Goal: Task Accomplishment & Management: Use online tool/utility

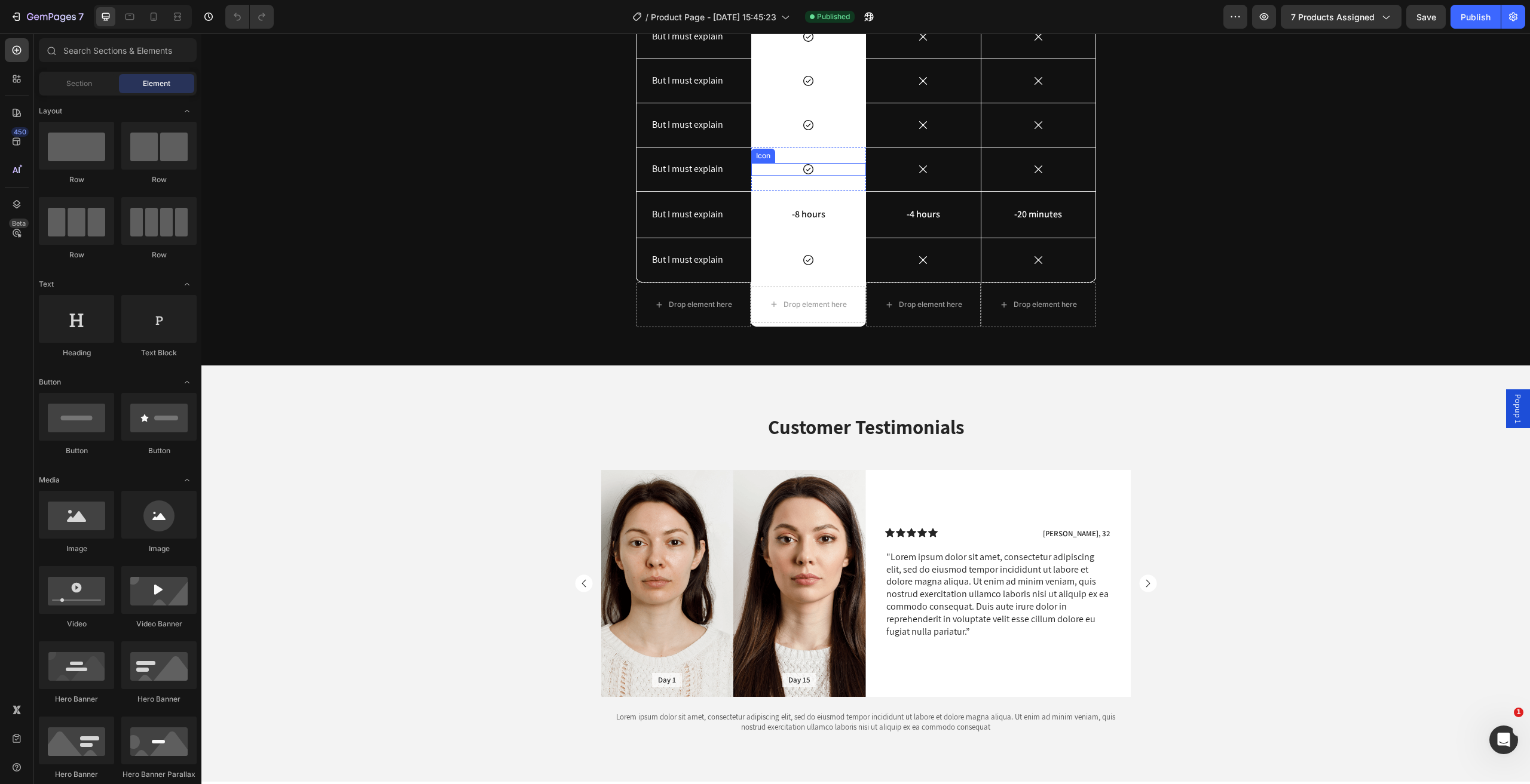
select select "Black"
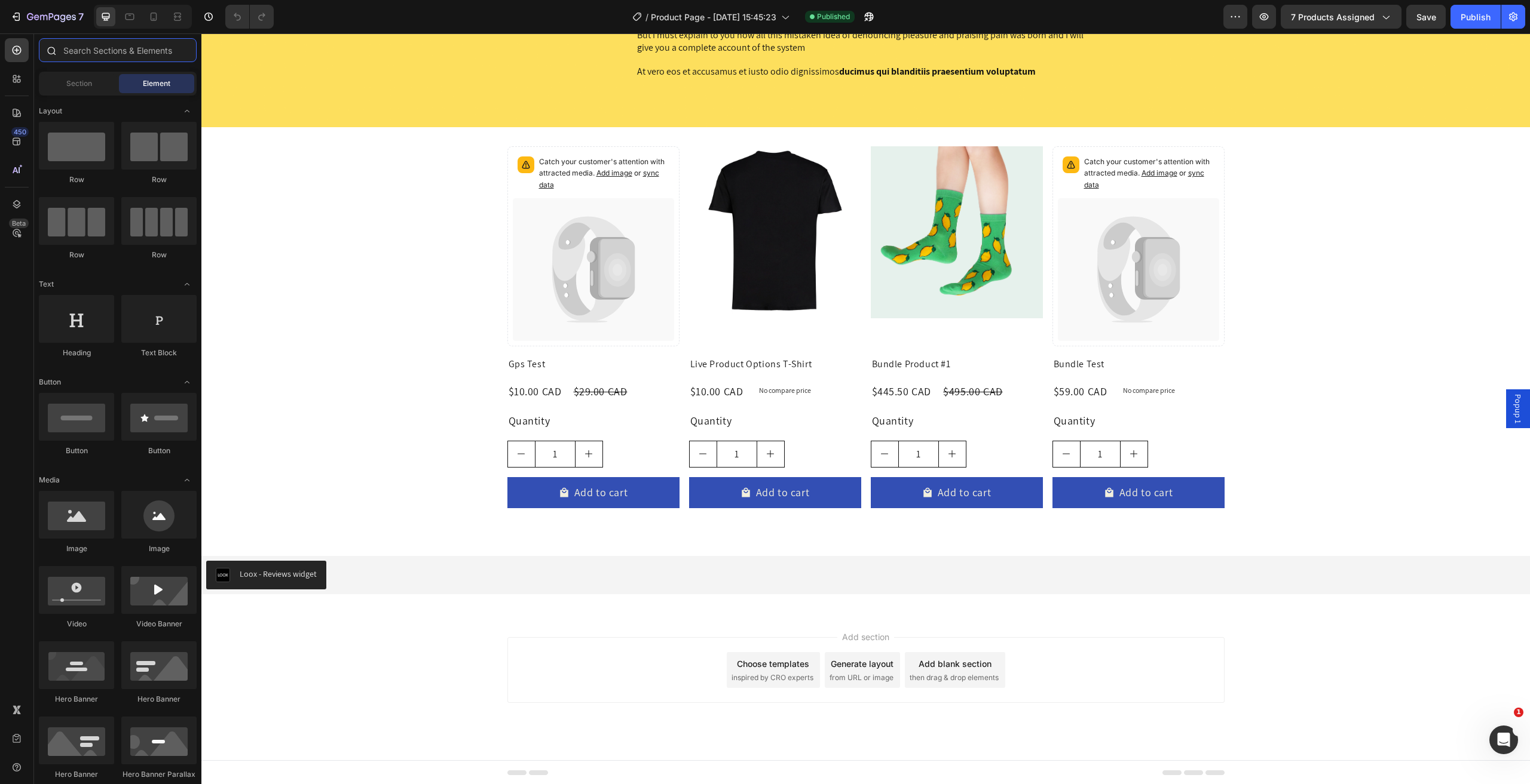
click at [80, 53] on input "text" at bounding box center [117, 50] width 158 height 24
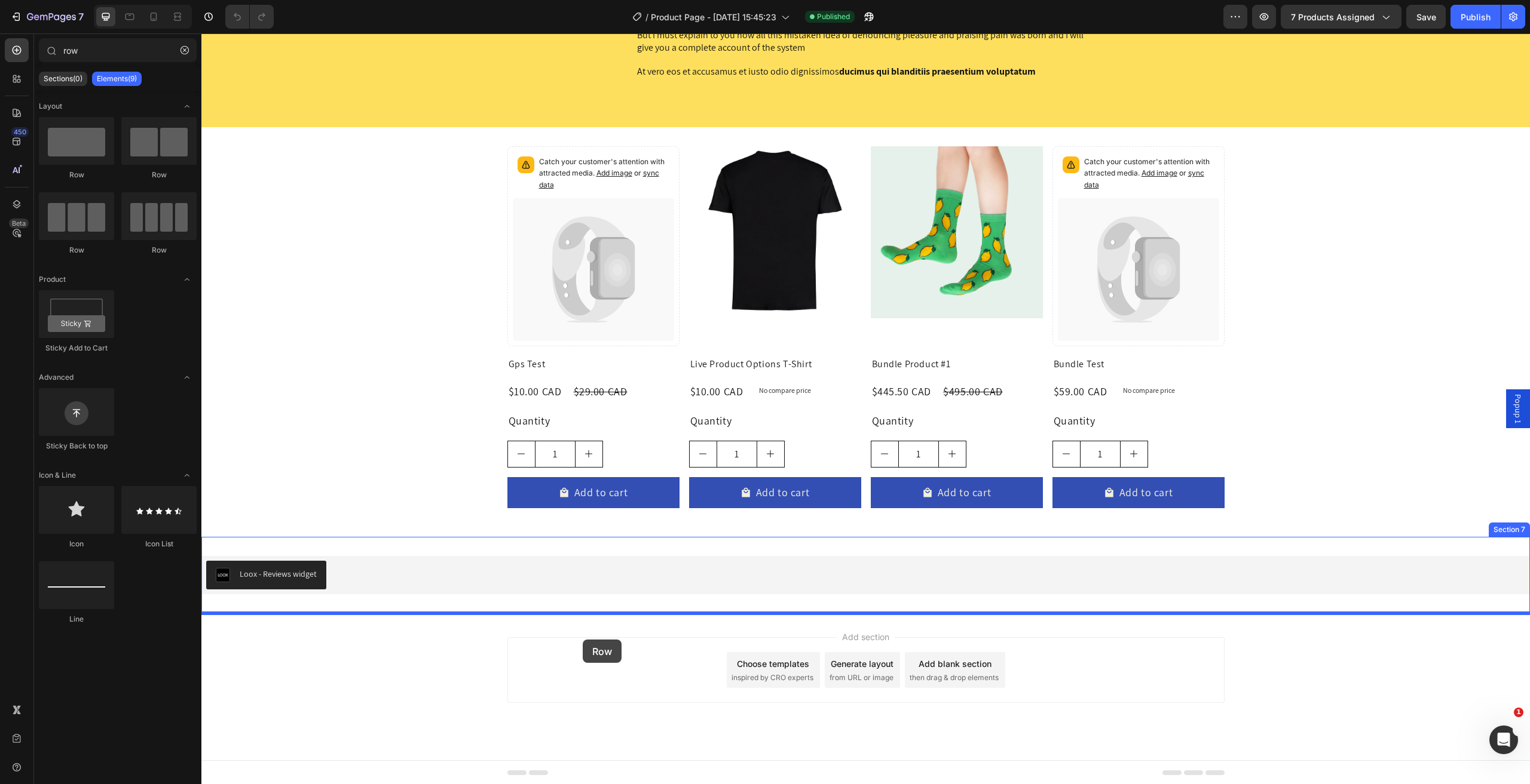
drag, startPoint x: 363, startPoint y: 174, endPoint x: 585, endPoint y: 639, distance: 515.3
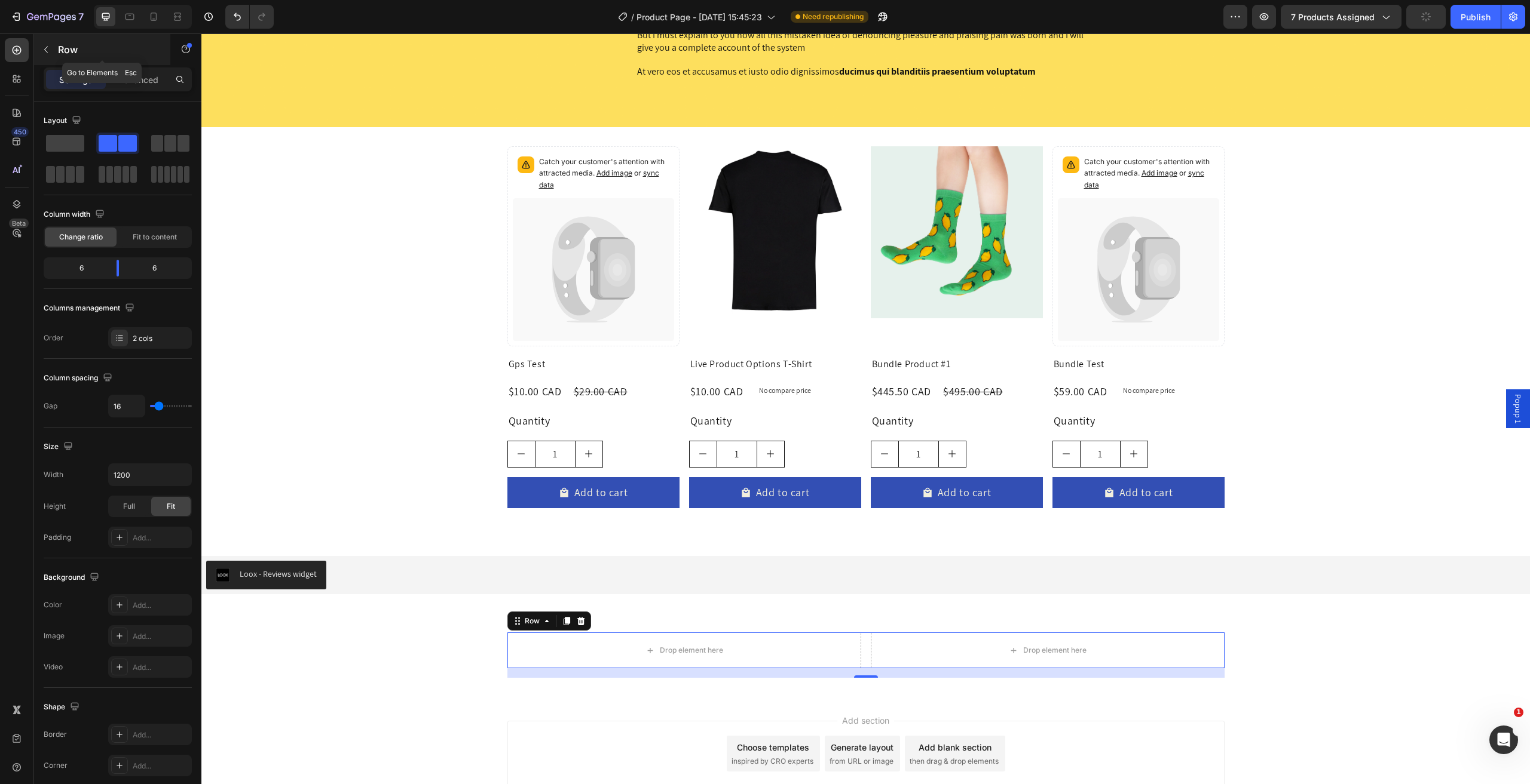
click at [65, 45] on p "Row" at bounding box center [109, 50] width 101 height 14
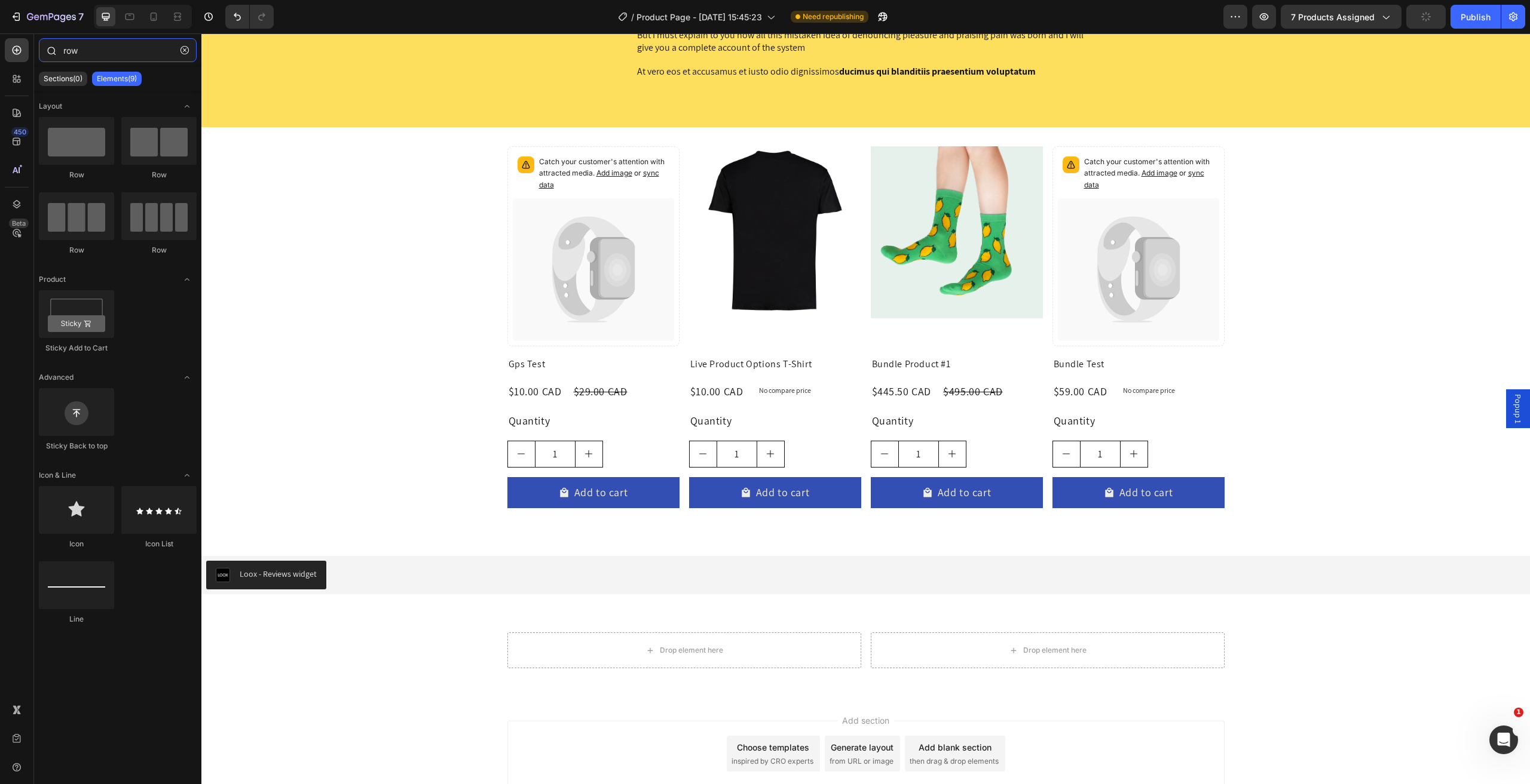
click at [96, 47] on input "row" at bounding box center [117, 50] width 158 height 24
click at [96, 48] on input "row" at bounding box center [117, 50] width 158 height 24
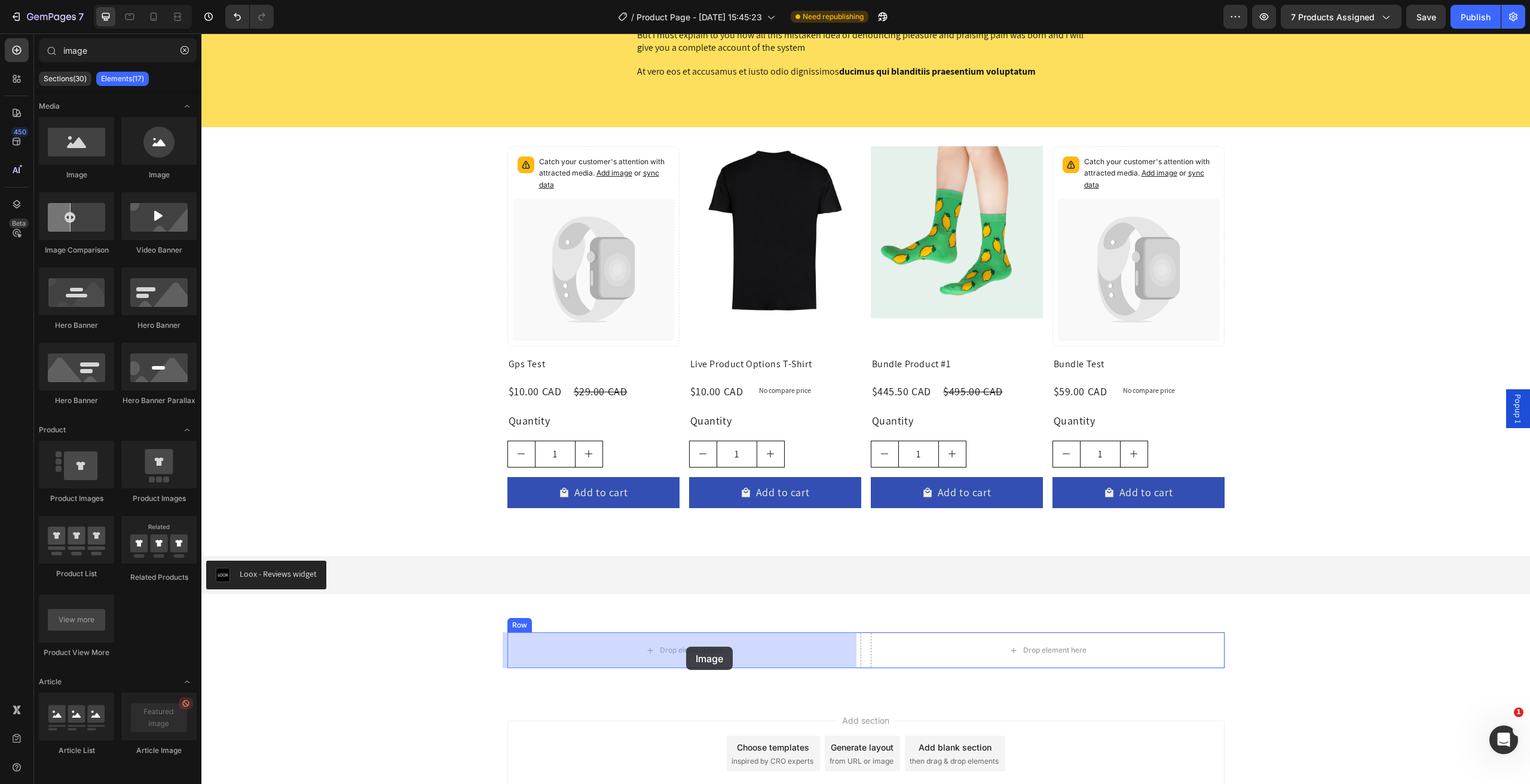
drag, startPoint x: 294, startPoint y: 211, endPoint x: 686, endPoint y: 647, distance: 586.3
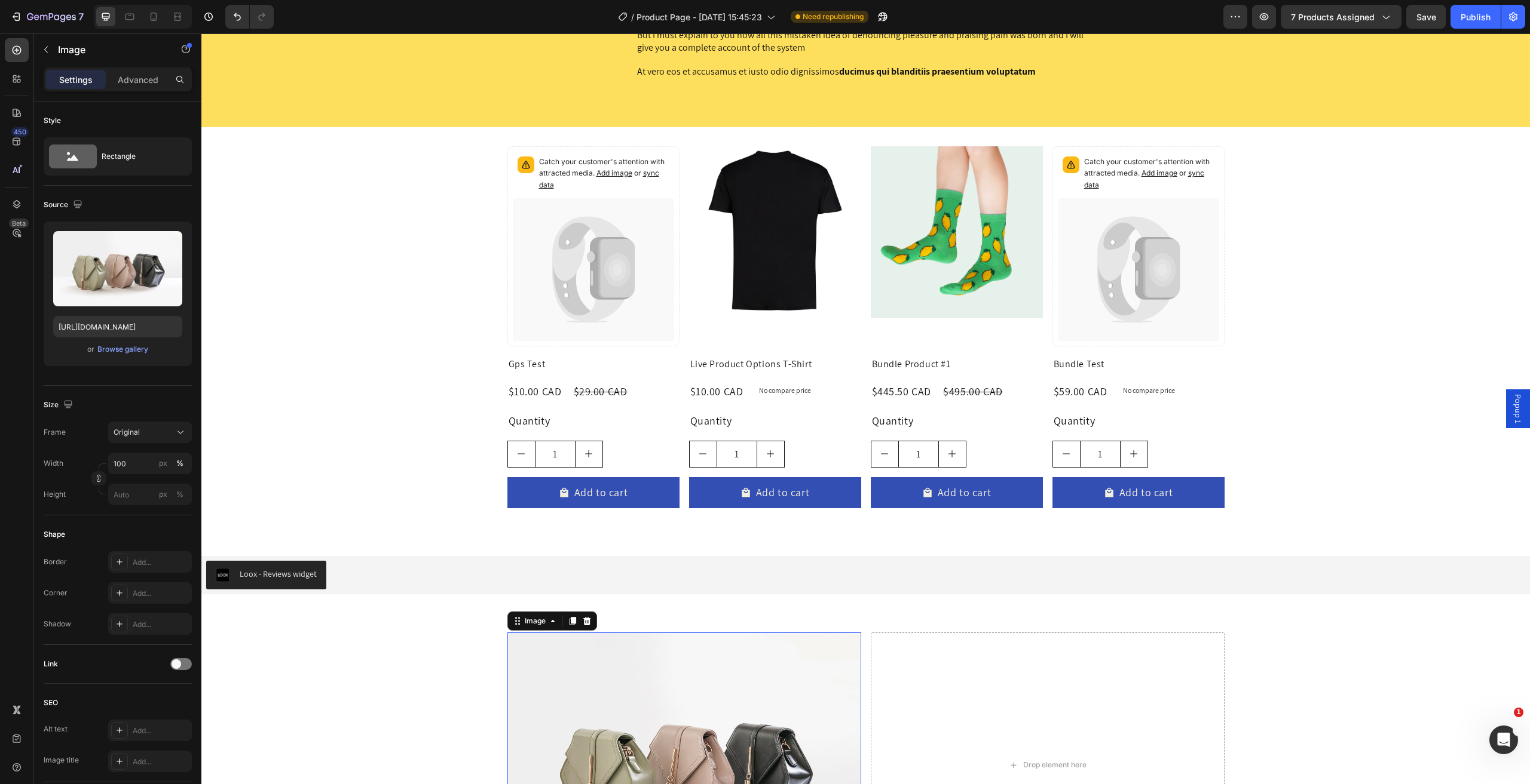
drag, startPoint x: 793, startPoint y: 685, endPoint x: 766, endPoint y: 674, distance: 29.2
click at [792, 685] on img at bounding box center [684, 765] width 354 height 265
click at [78, 41] on div "Image" at bounding box center [102, 50] width 136 height 31
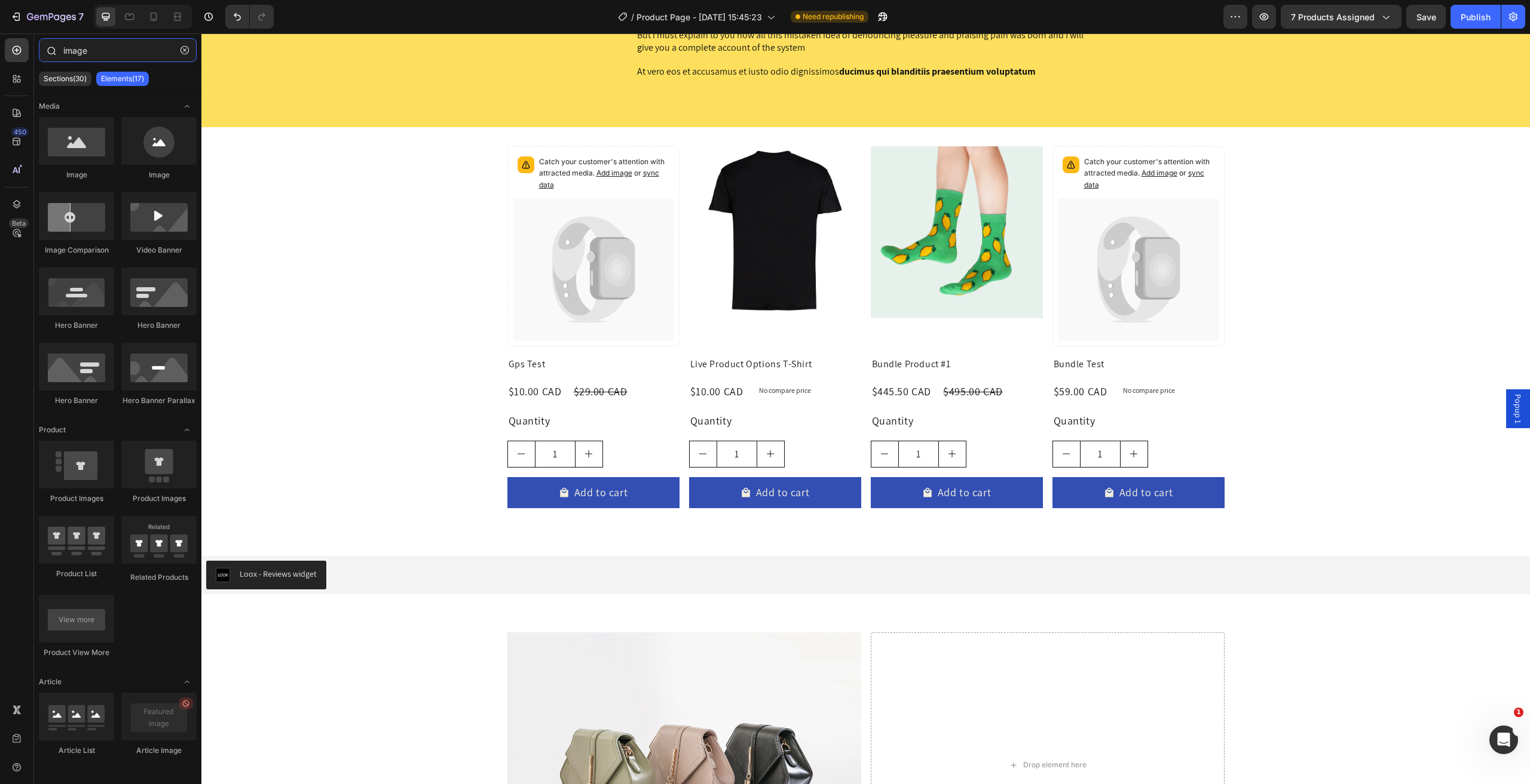
click at [94, 46] on input "image" at bounding box center [117, 50] width 158 height 24
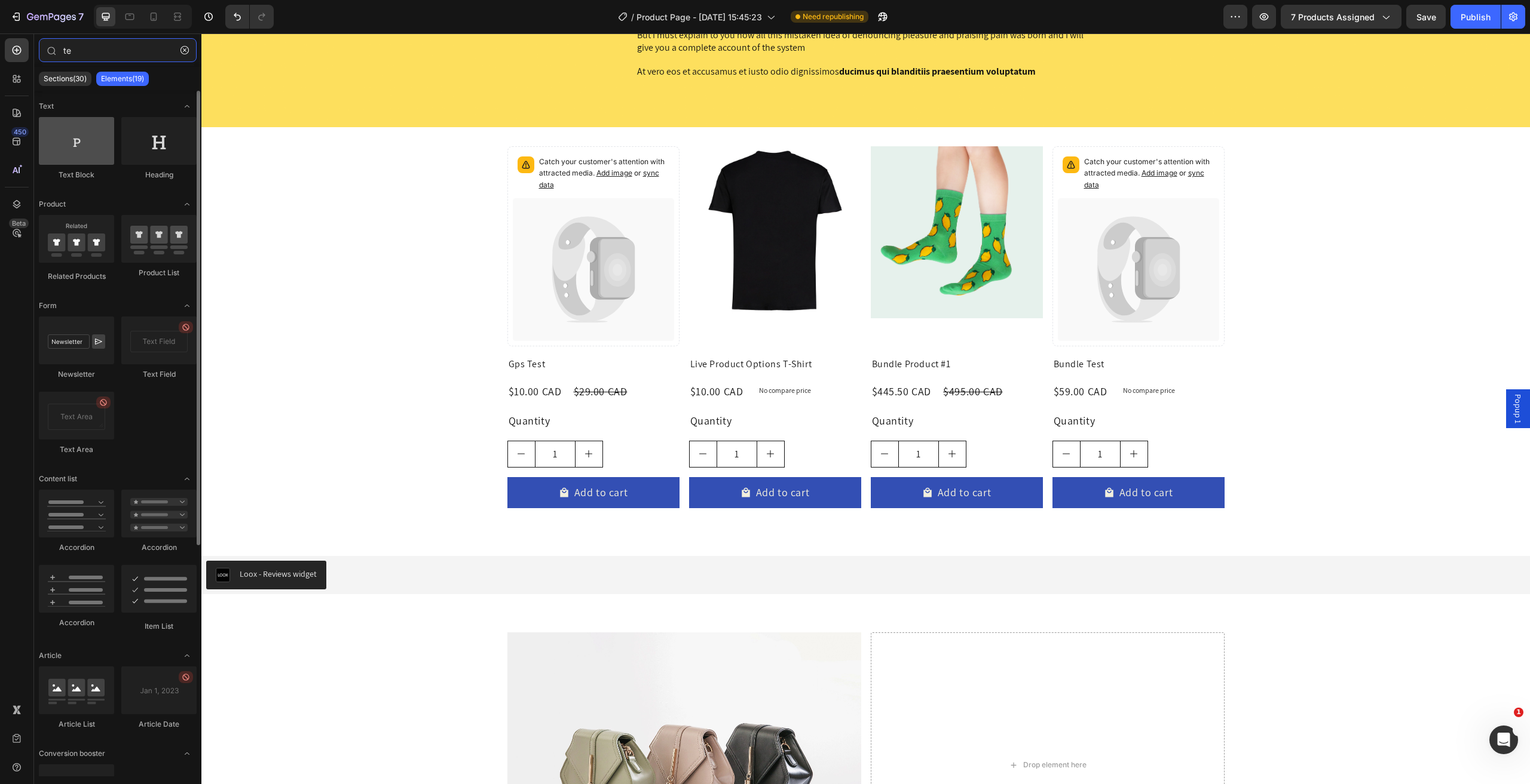
type input "te"
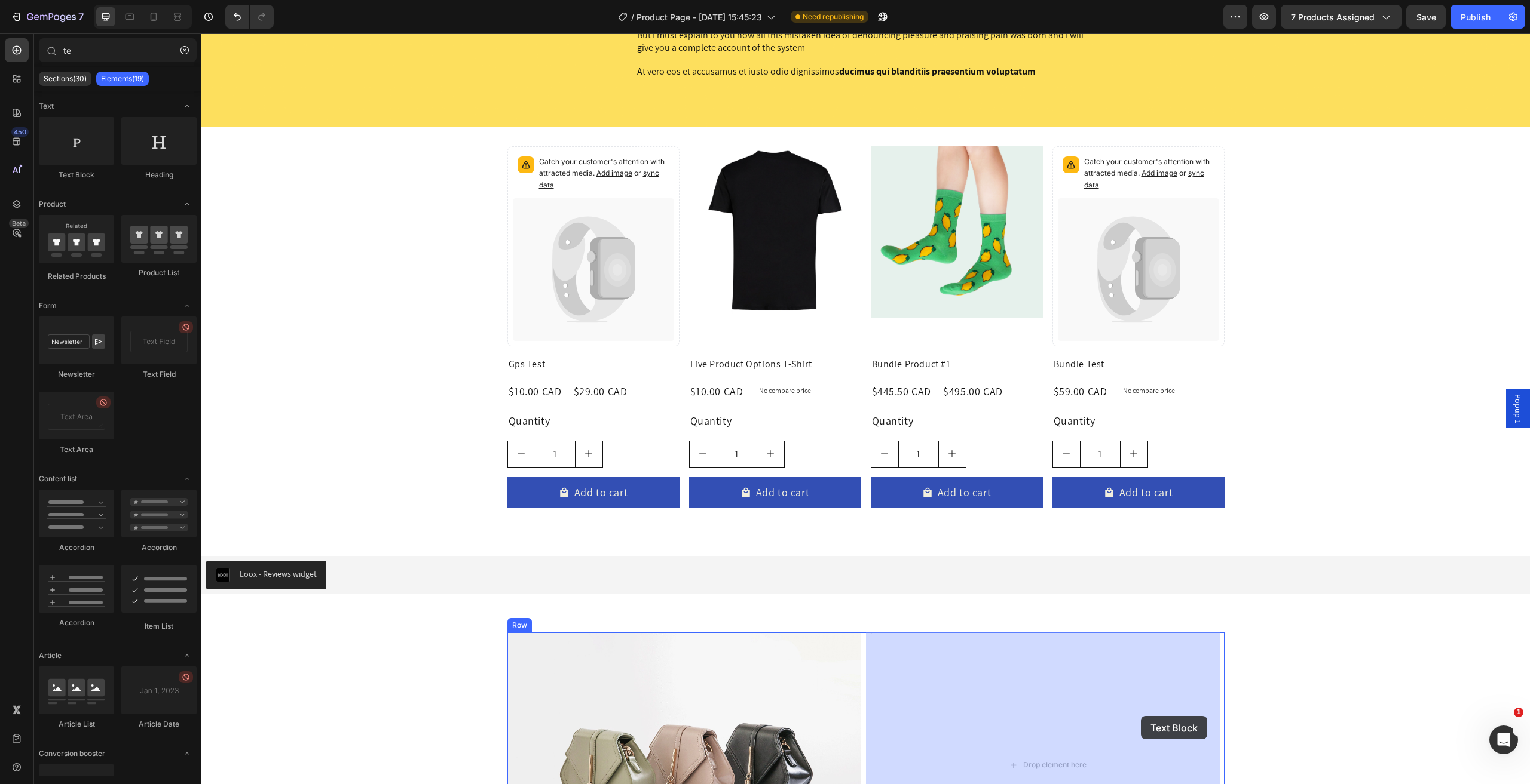
drag, startPoint x: 281, startPoint y: 178, endPoint x: 1098, endPoint y: 707, distance: 973.3
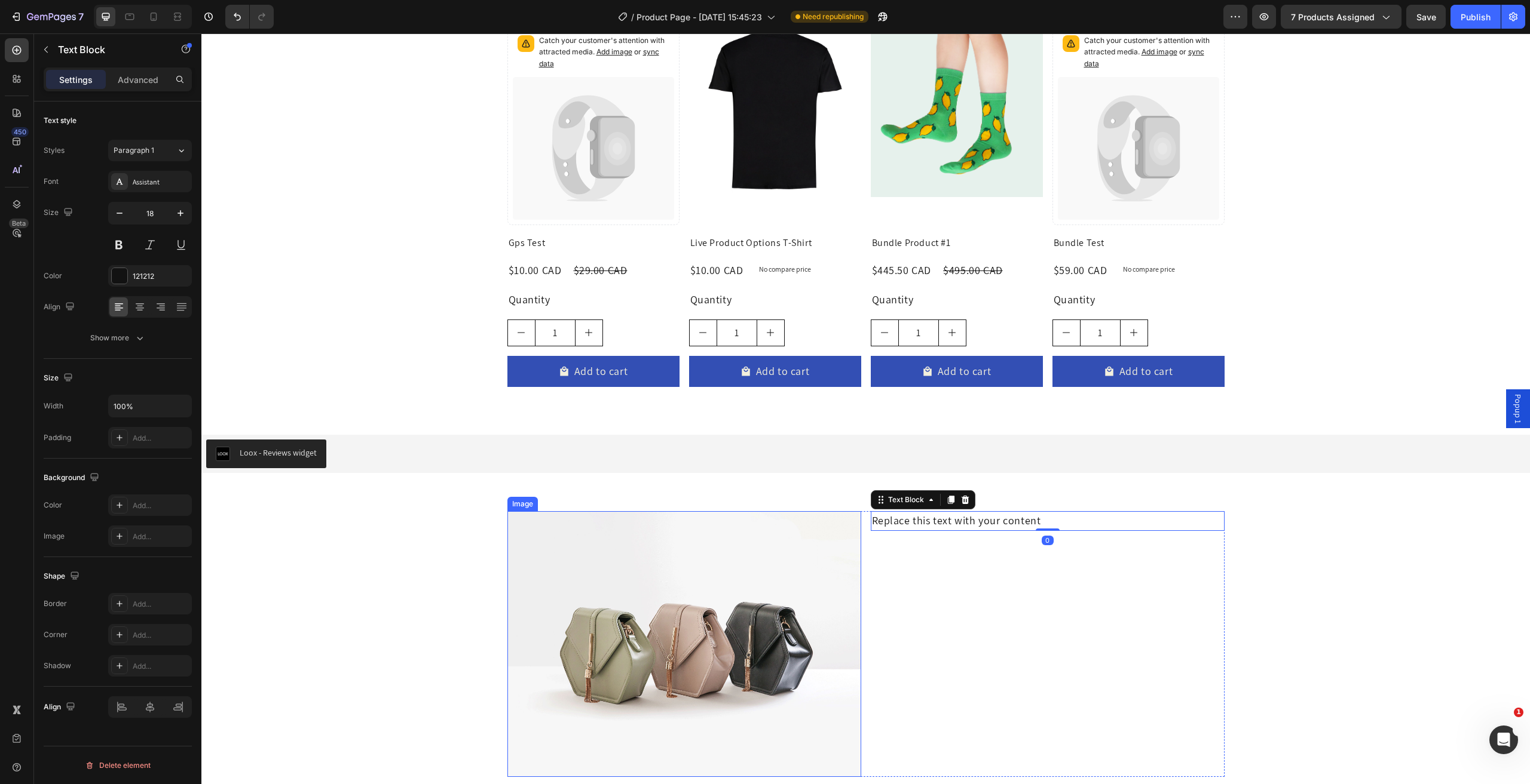
scroll to position [2023, 0]
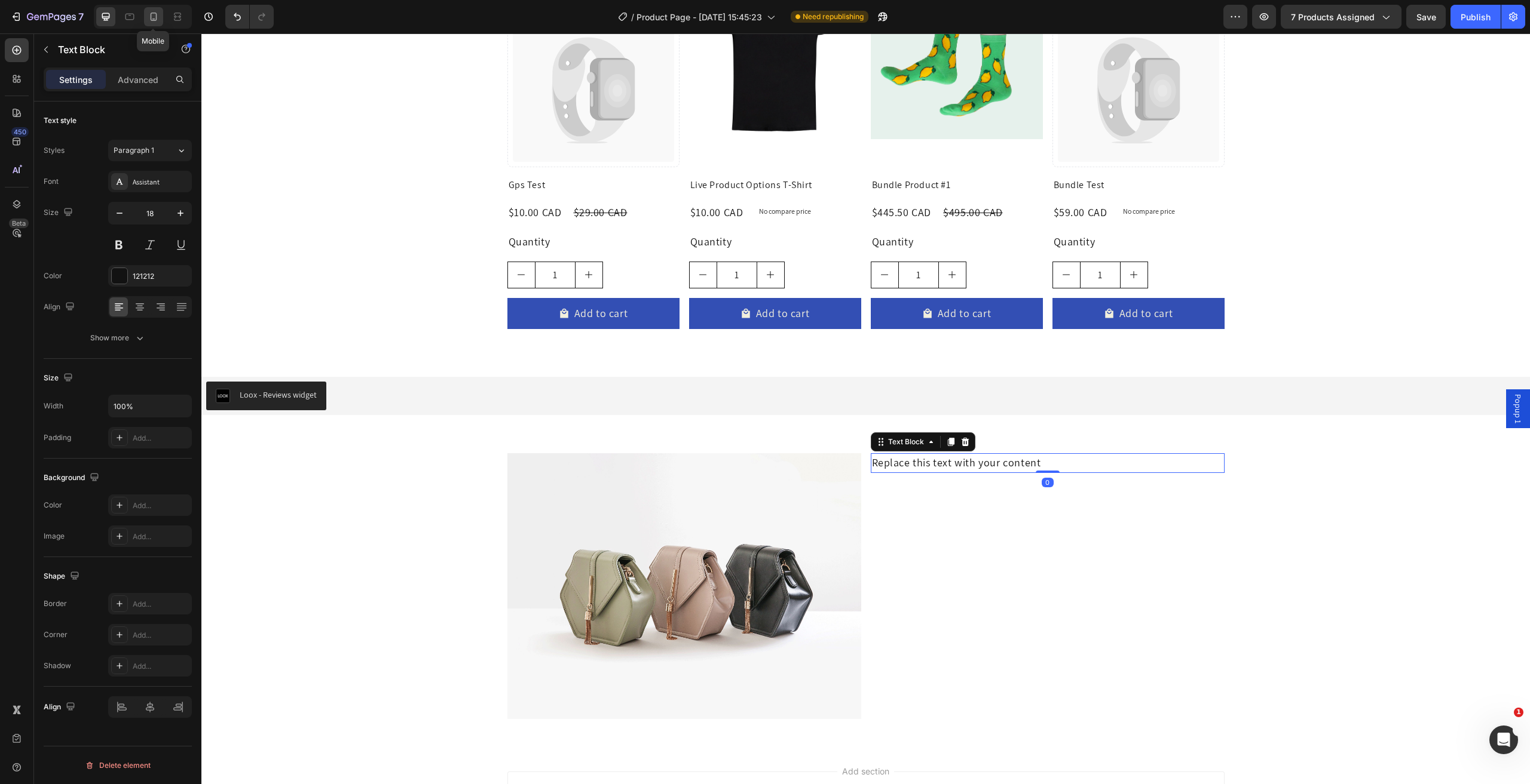
click at [150, 16] on icon at bounding box center [154, 16] width 7 height 9
type input "14"
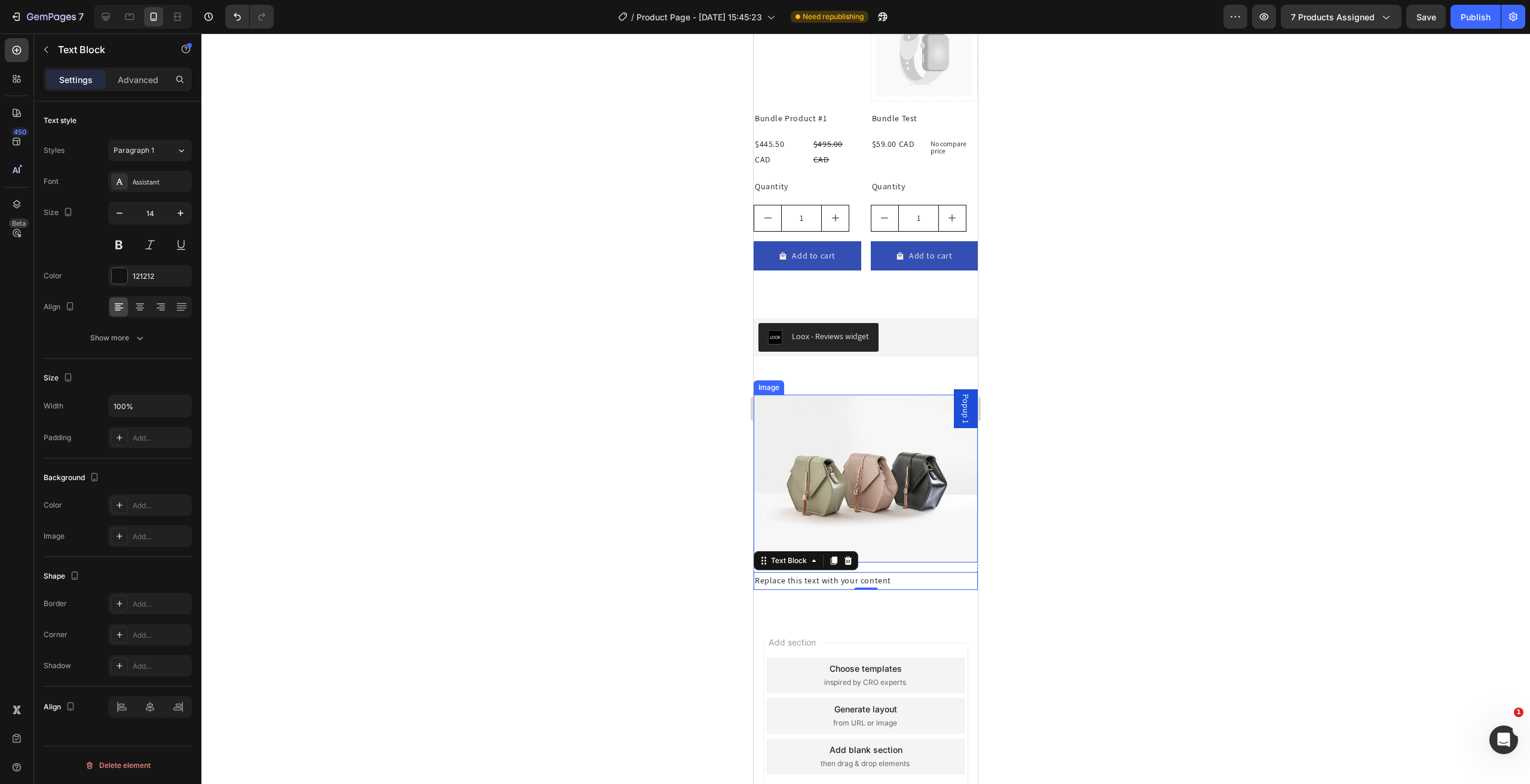
scroll to position [2328, 0]
click at [820, 411] on img at bounding box center [865, 479] width 224 height 168
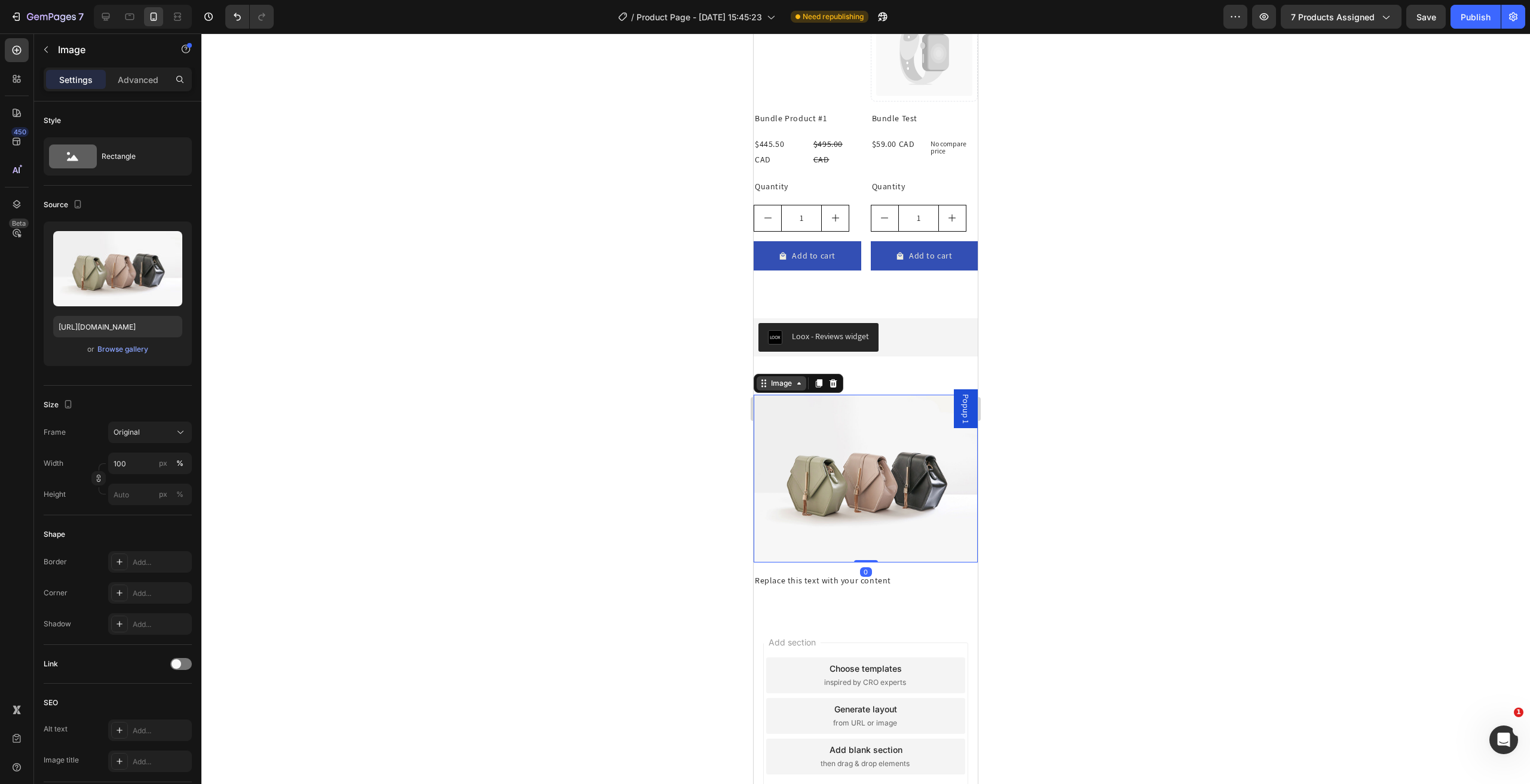
drag, startPoint x: 790, startPoint y: 377, endPoint x: 782, endPoint y: 369, distance: 11.3
click at [789, 378] on div "Image" at bounding box center [781, 383] width 26 height 10
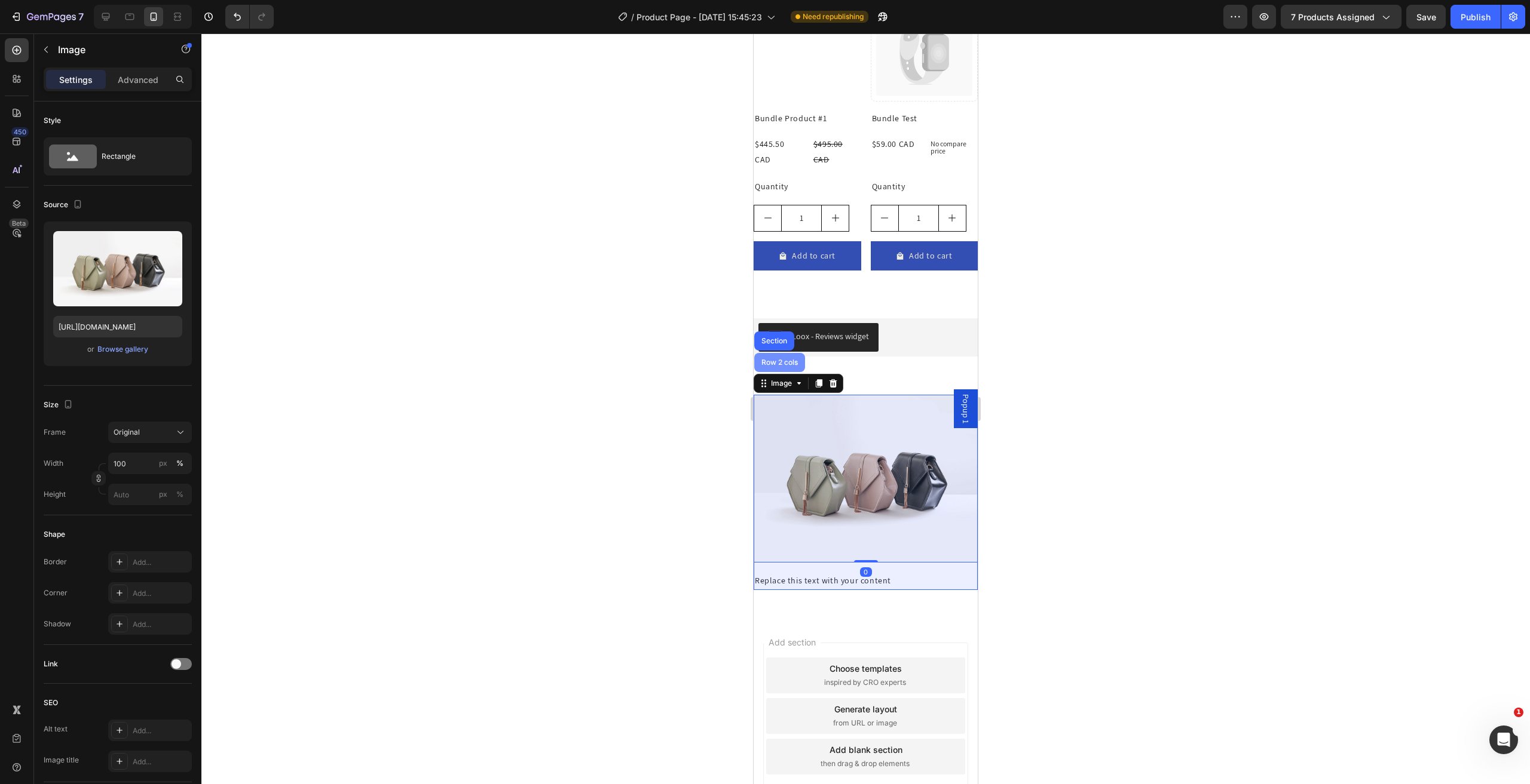
click at [769, 359] on div "Row 2 cols" at bounding box center [779, 362] width 41 height 7
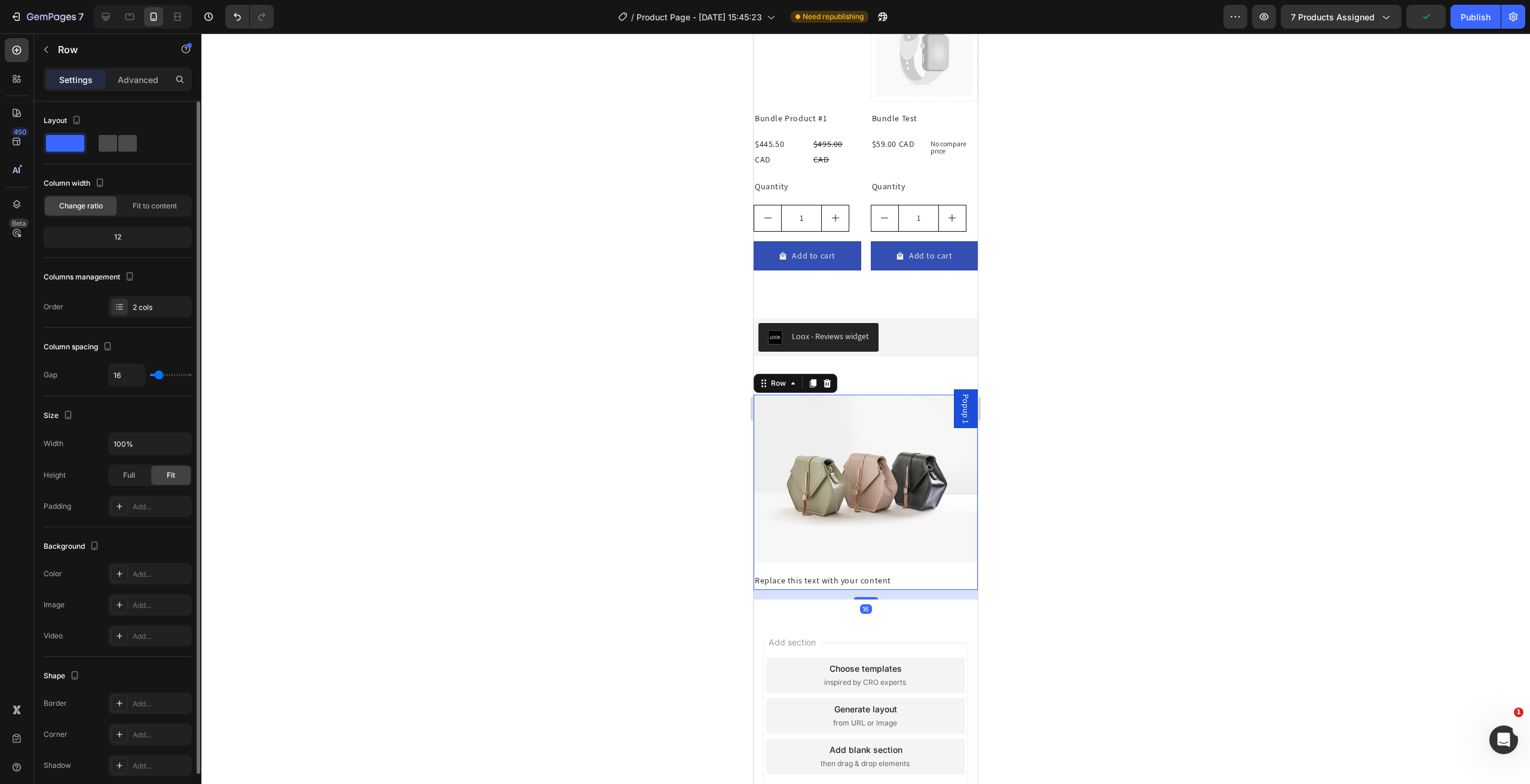
click at [124, 144] on span at bounding box center [128, 143] width 18 height 17
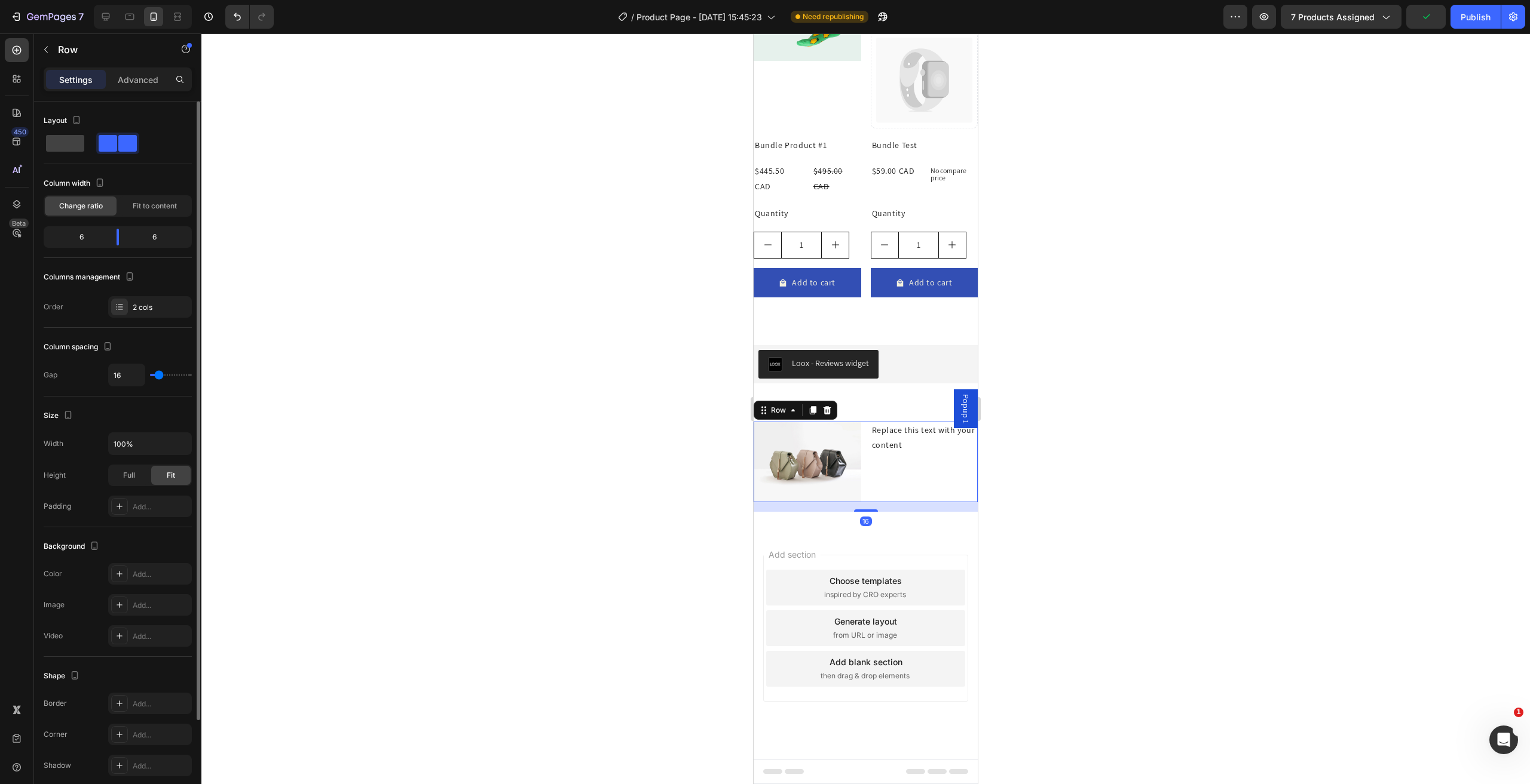
scroll to position [2230, 0]
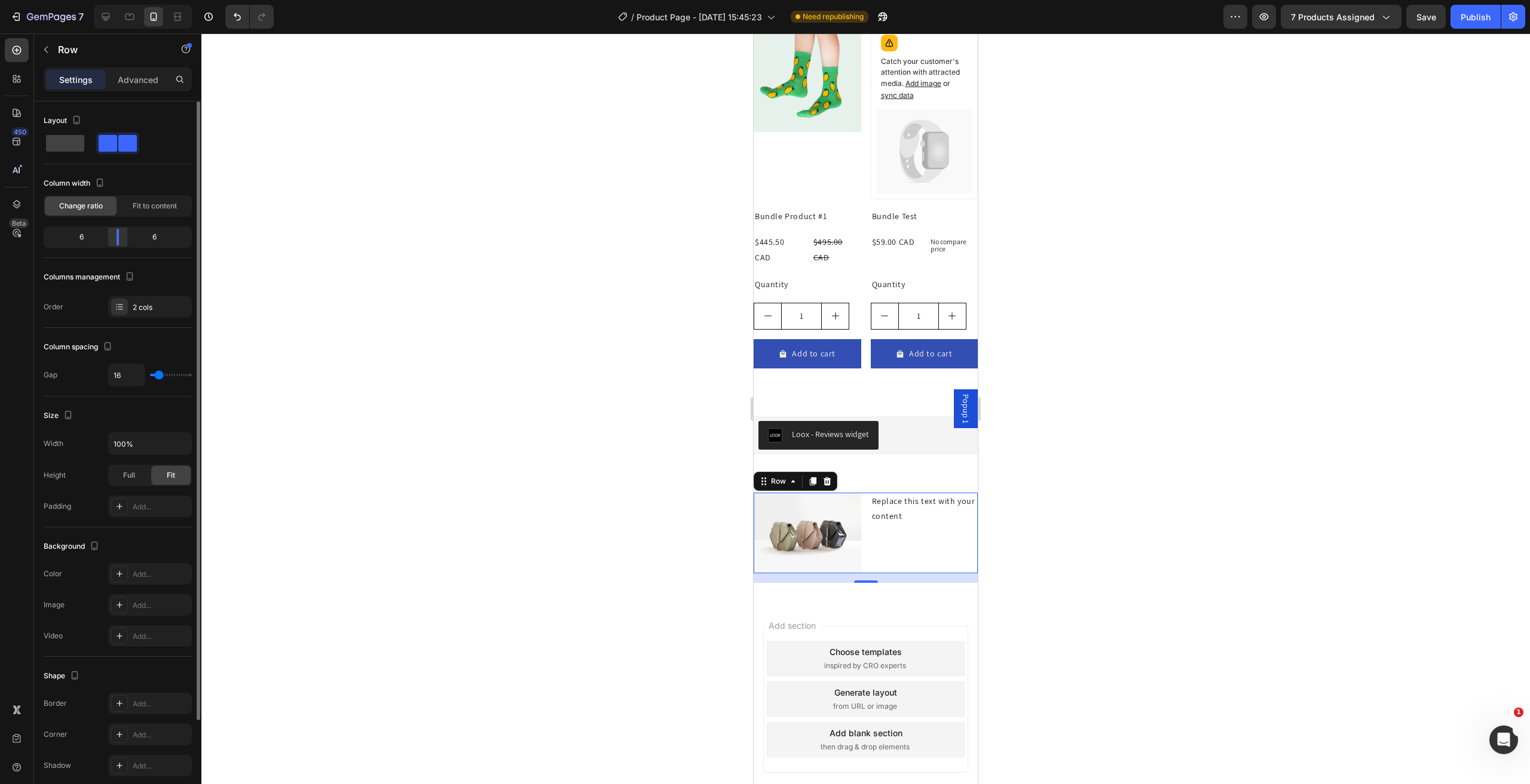
click at [121, 90] on body "7 Version history / Product Page - [DATE] 15:45:23 Need republishing Preview 7 …" at bounding box center [765, 44] width 1530 height 90
click at [142, 209] on span "Fit to content" at bounding box center [155, 206] width 44 height 10
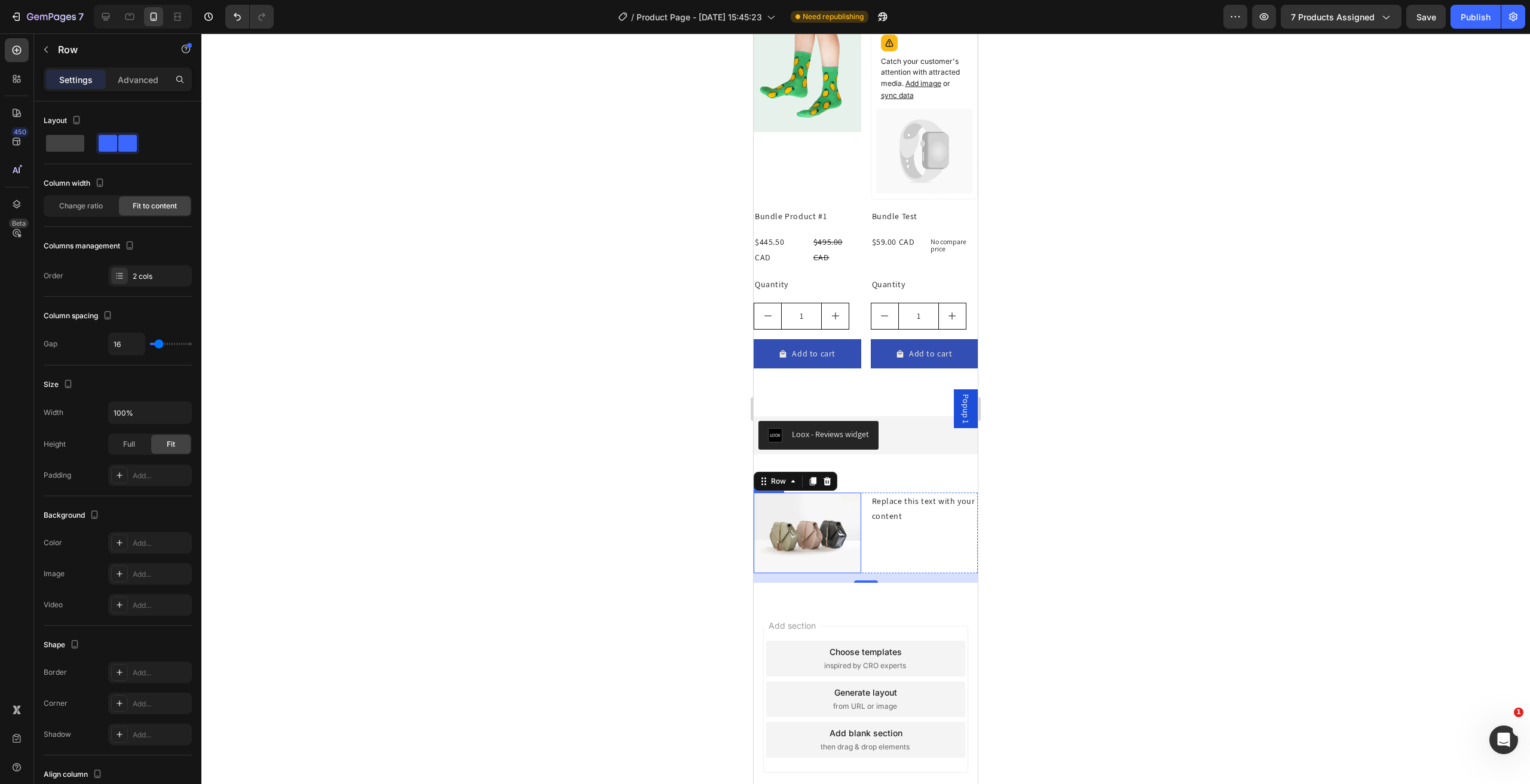
click at [805, 515] on img at bounding box center [807, 533] width 107 height 80
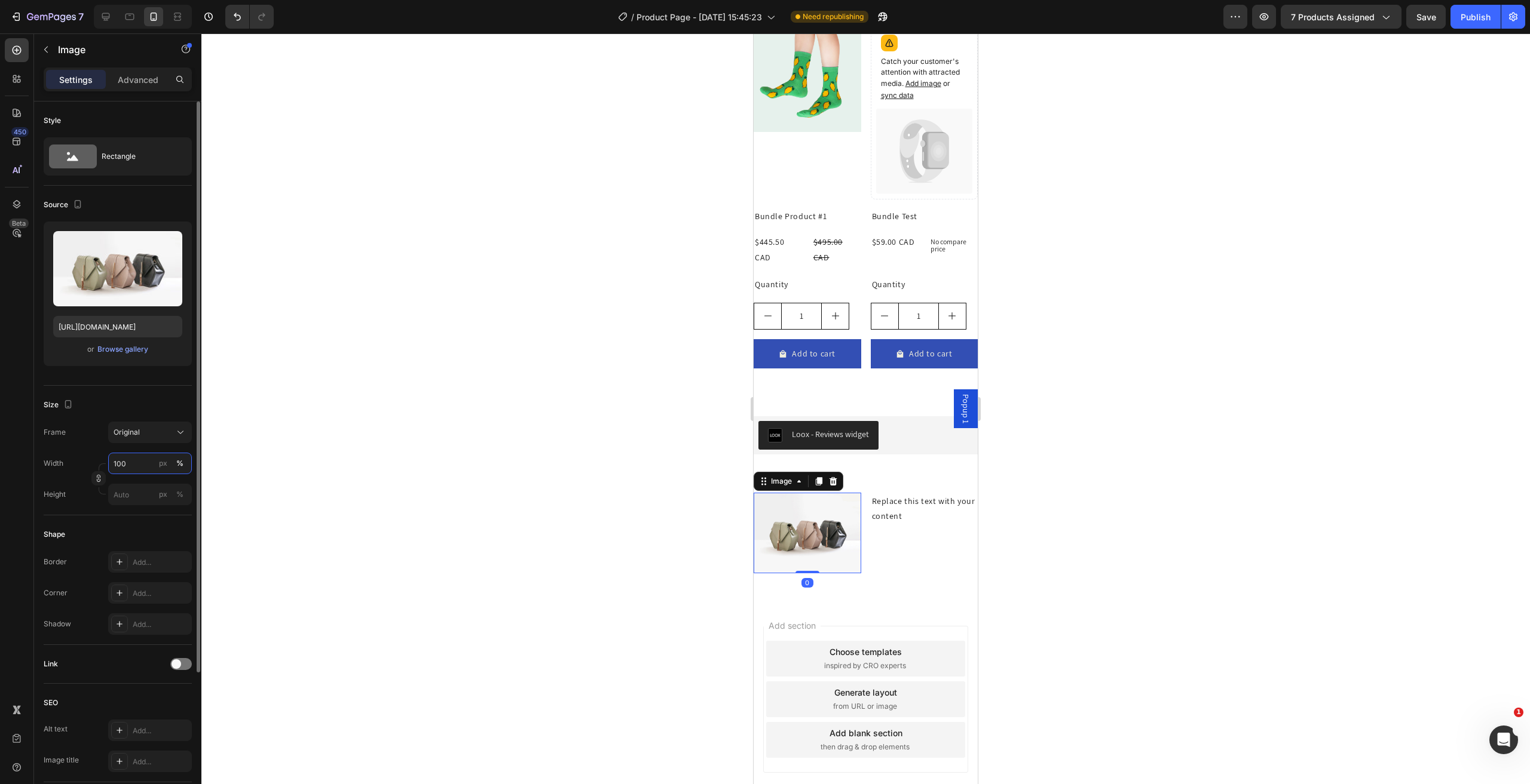
click at [140, 456] on input "100" at bounding box center [150, 463] width 84 height 22
type input "3"
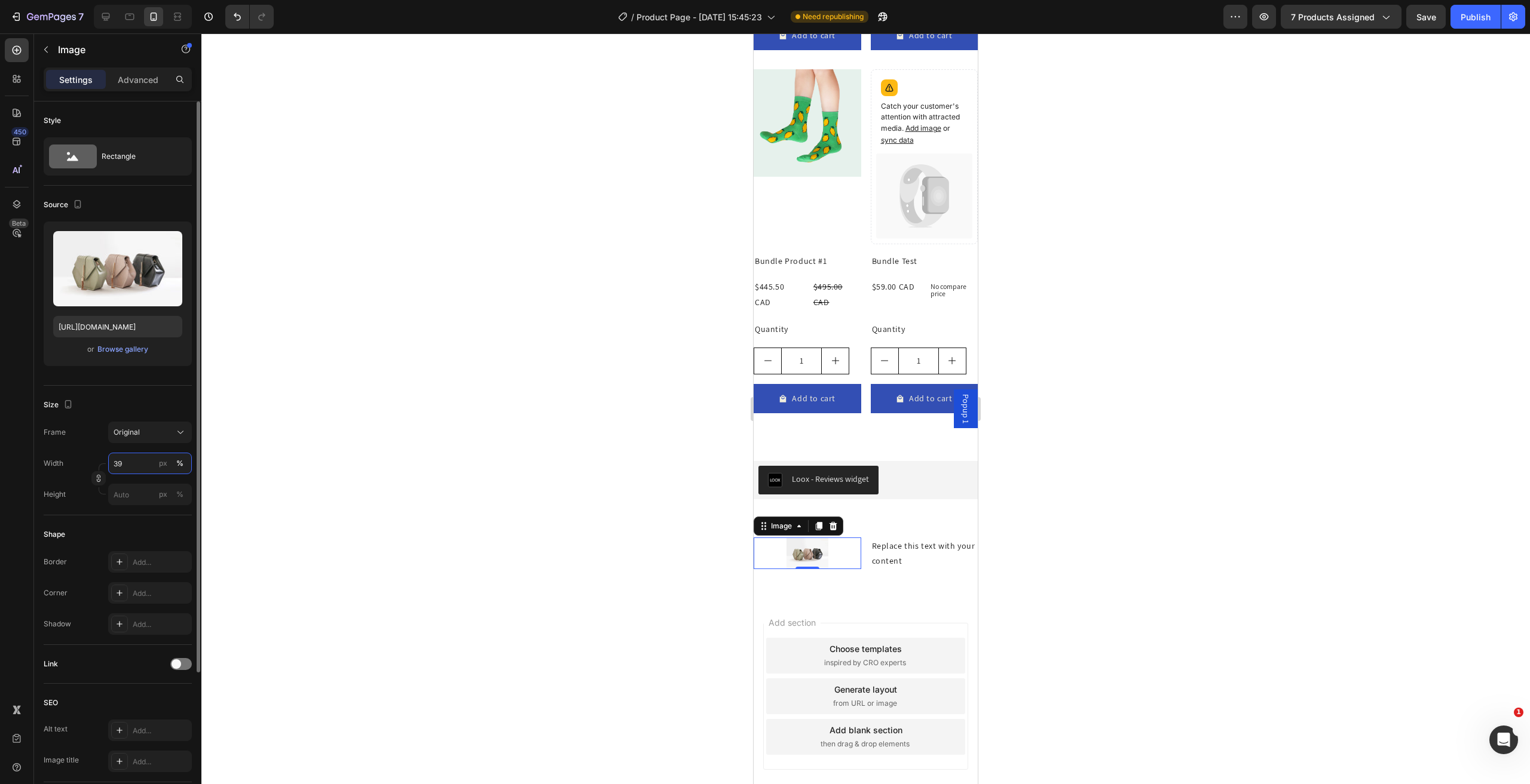
type input "3"
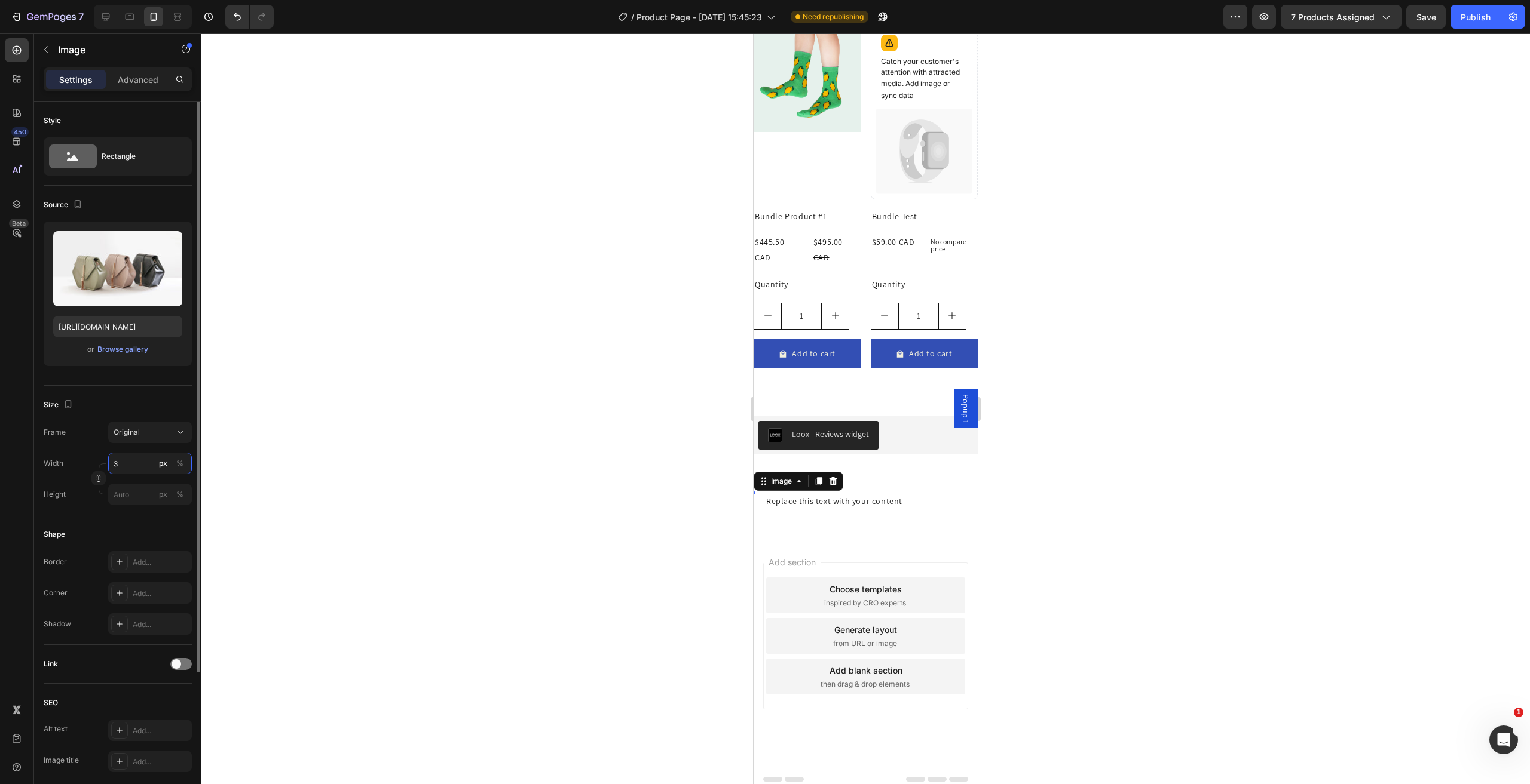
scroll to position [2171, 0]
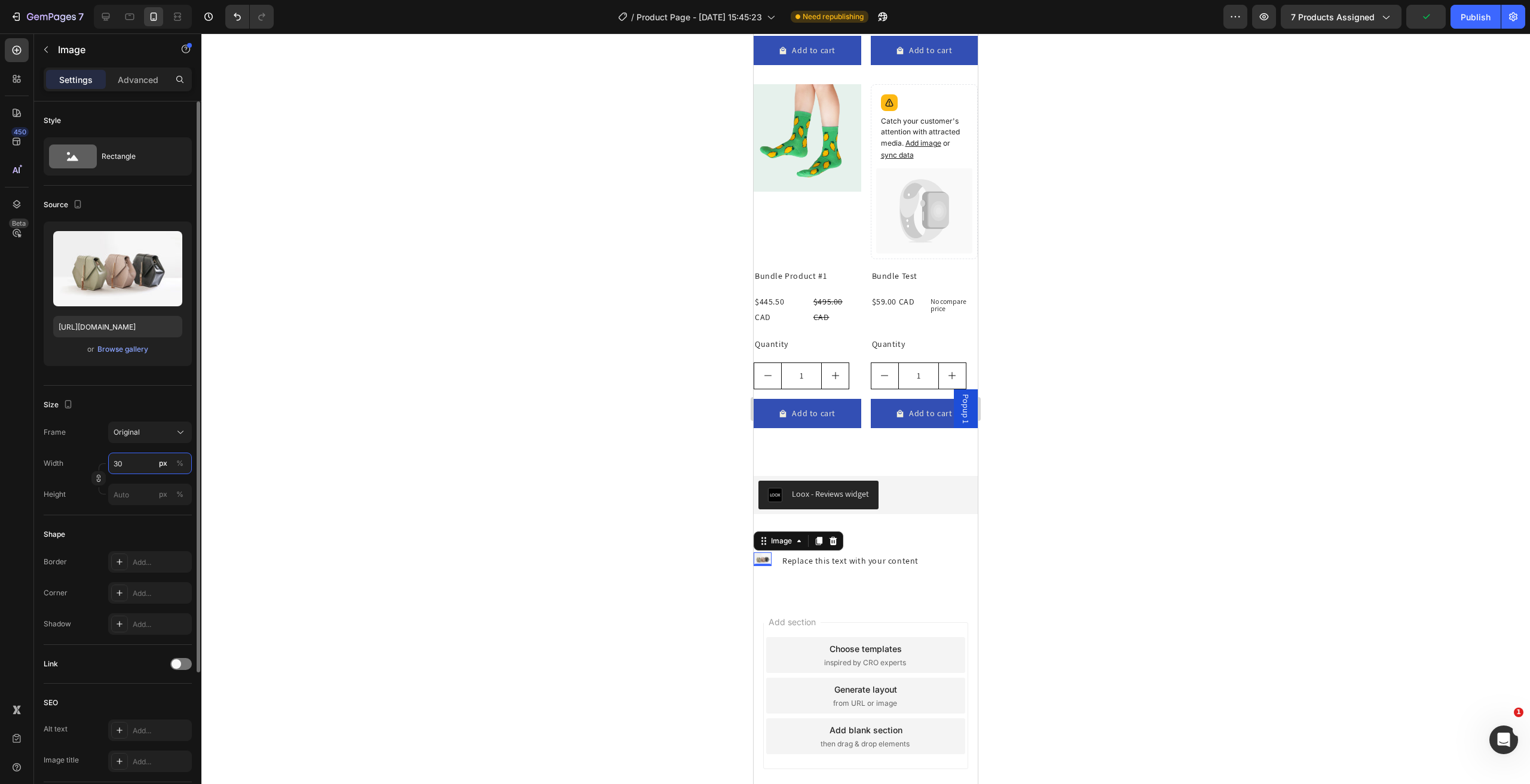
type input "30"
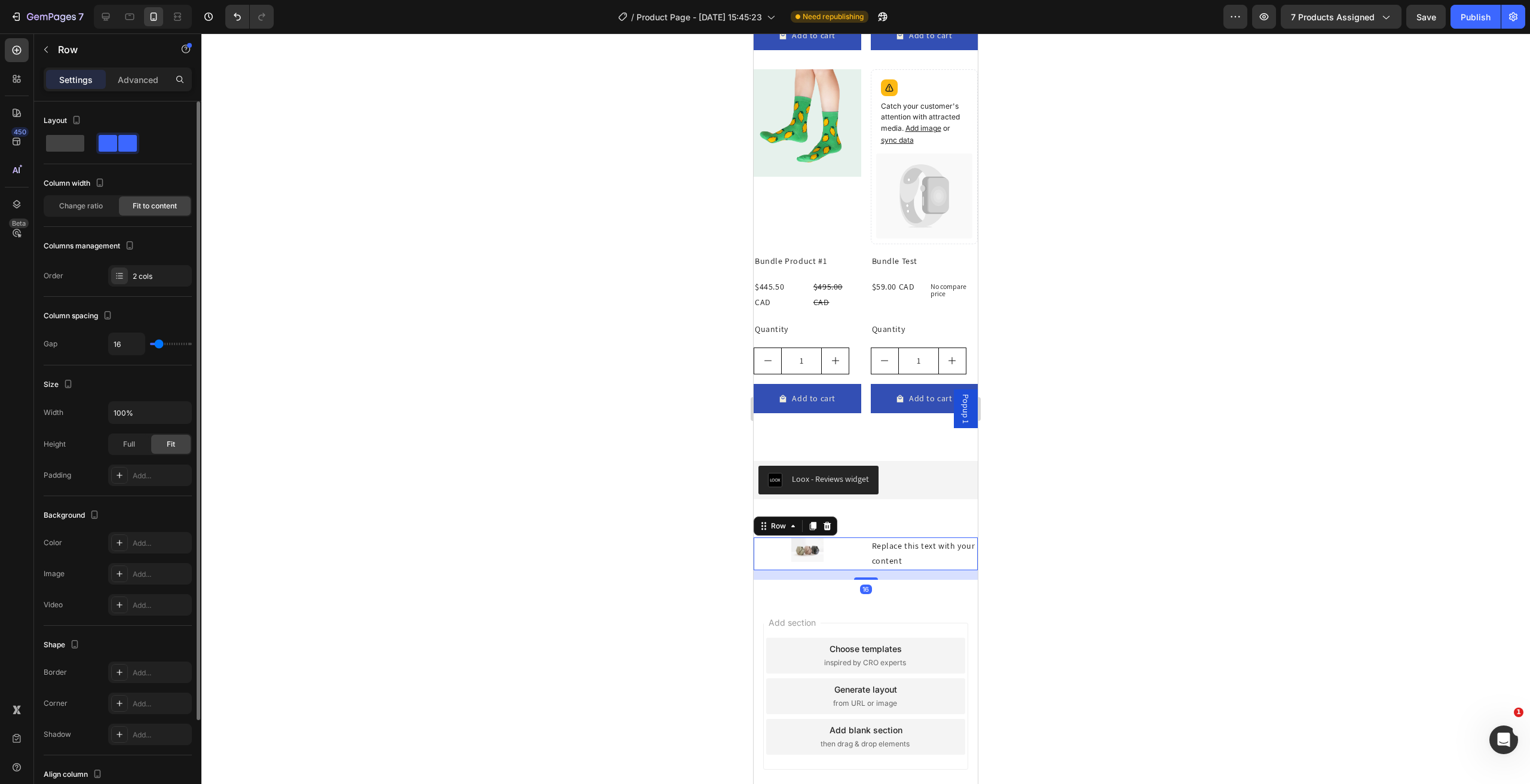
click at [861, 544] on div "Image Replace this text with your content Text Block Row 16" at bounding box center [865, 553] width 224 height 32
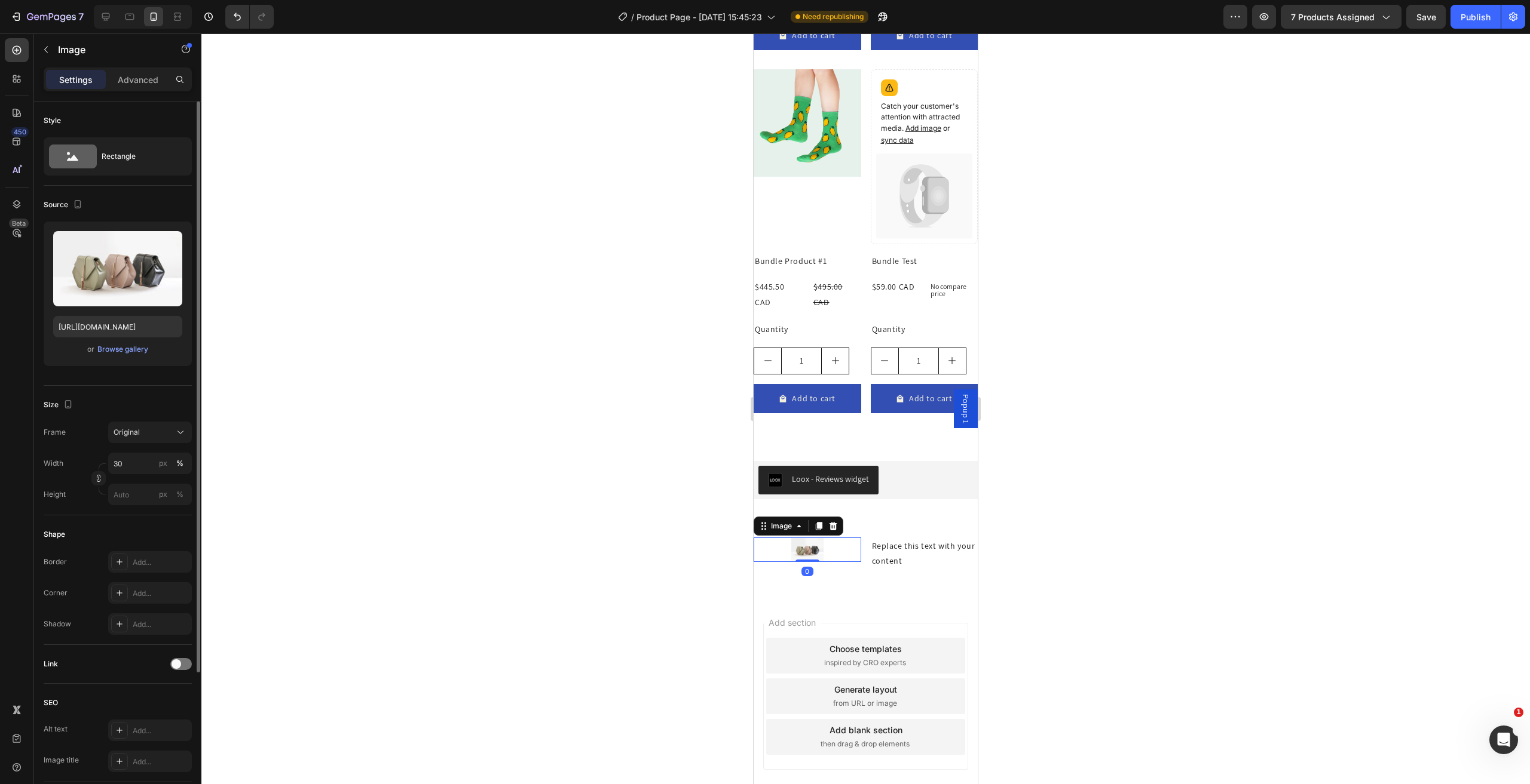
click at [839, 542] on div at bounding box center [807, 549] width 107 height 24
click at [142, 428] on div "Original" at bounding box center [143, 432] width 59 height 10
click at [131, 543] on div "Custom" at bounding box center [139, 551] width 96 height 22
click at [164, 398] on rect at bounding box center [170, 396] width 16 height 12
click at [124, 398] on rect at bounding box center [128, 396] width 27 height 13
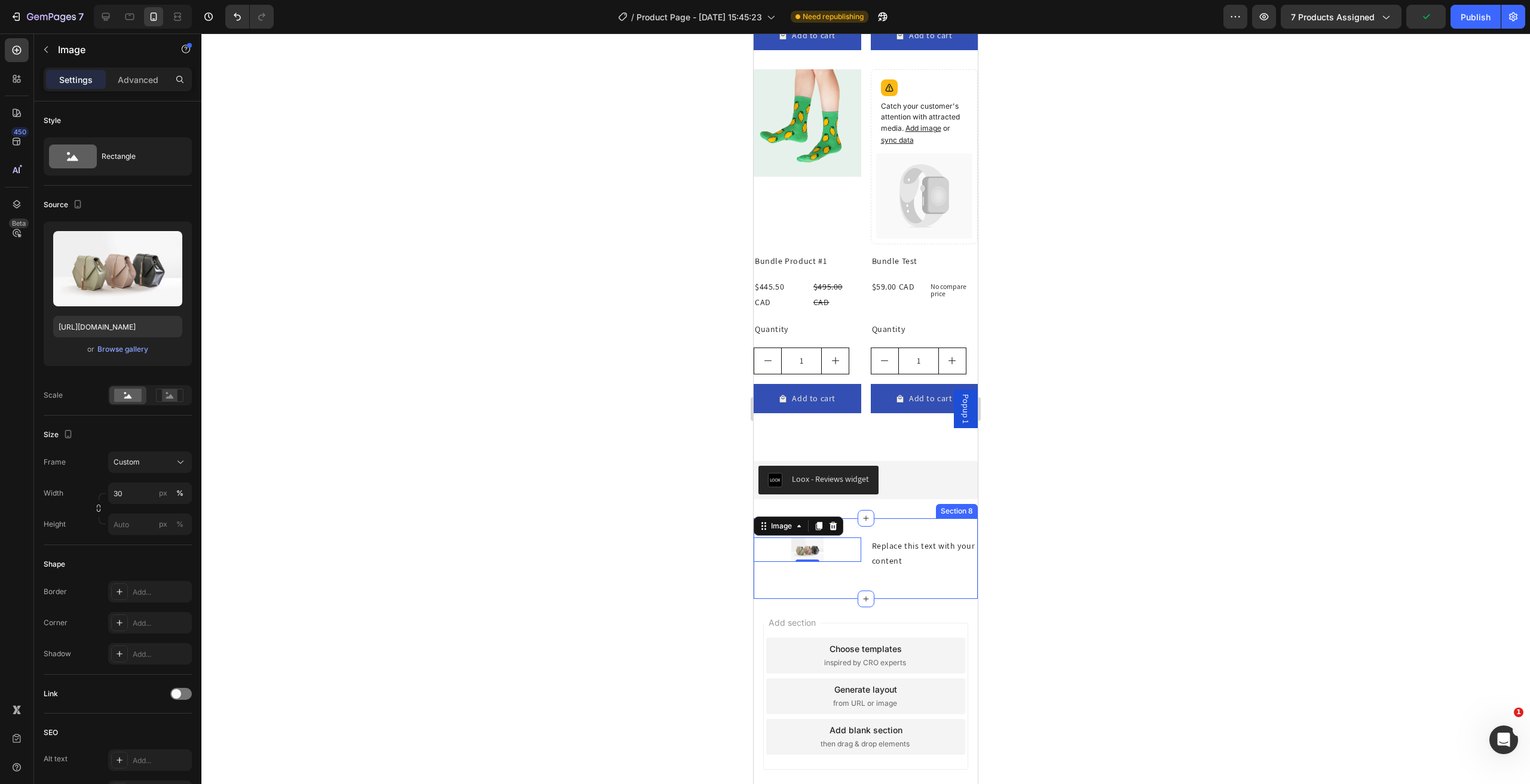
click at [830, 567] on div "Image 0 Replace this text with your content Text Block Row" at bounding box center [865, 558] width 224 height 42
click at [845, 549] on div at bounding box center [807, 549] width 107 height 24
click at [860, 553] on div "Image 0 Replace this text with your content Text Block Row" at bounding box center [865, 553] width 224 height 32
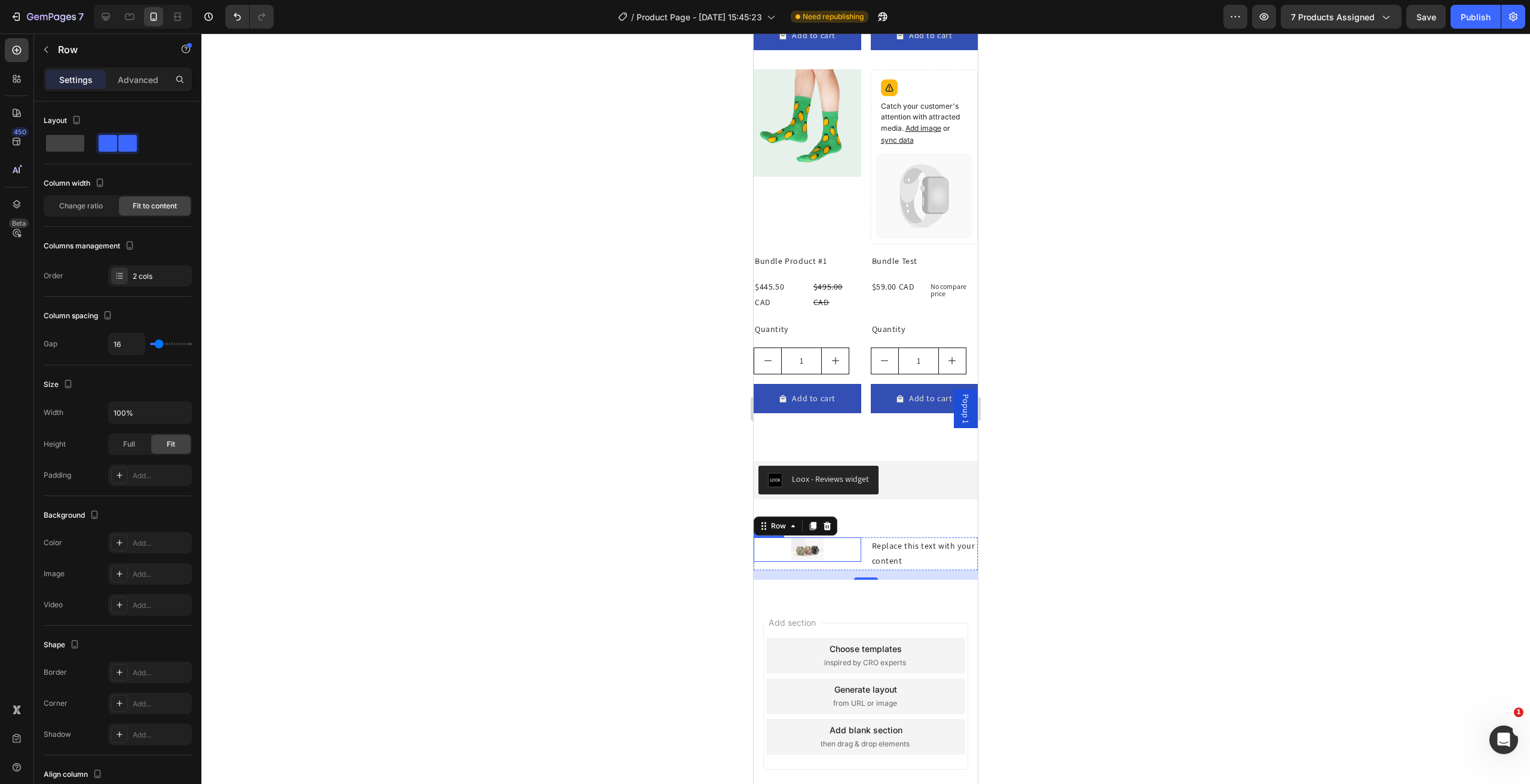
click at [829, 543] on div at bounding box center [807, 549] width 107 height 24
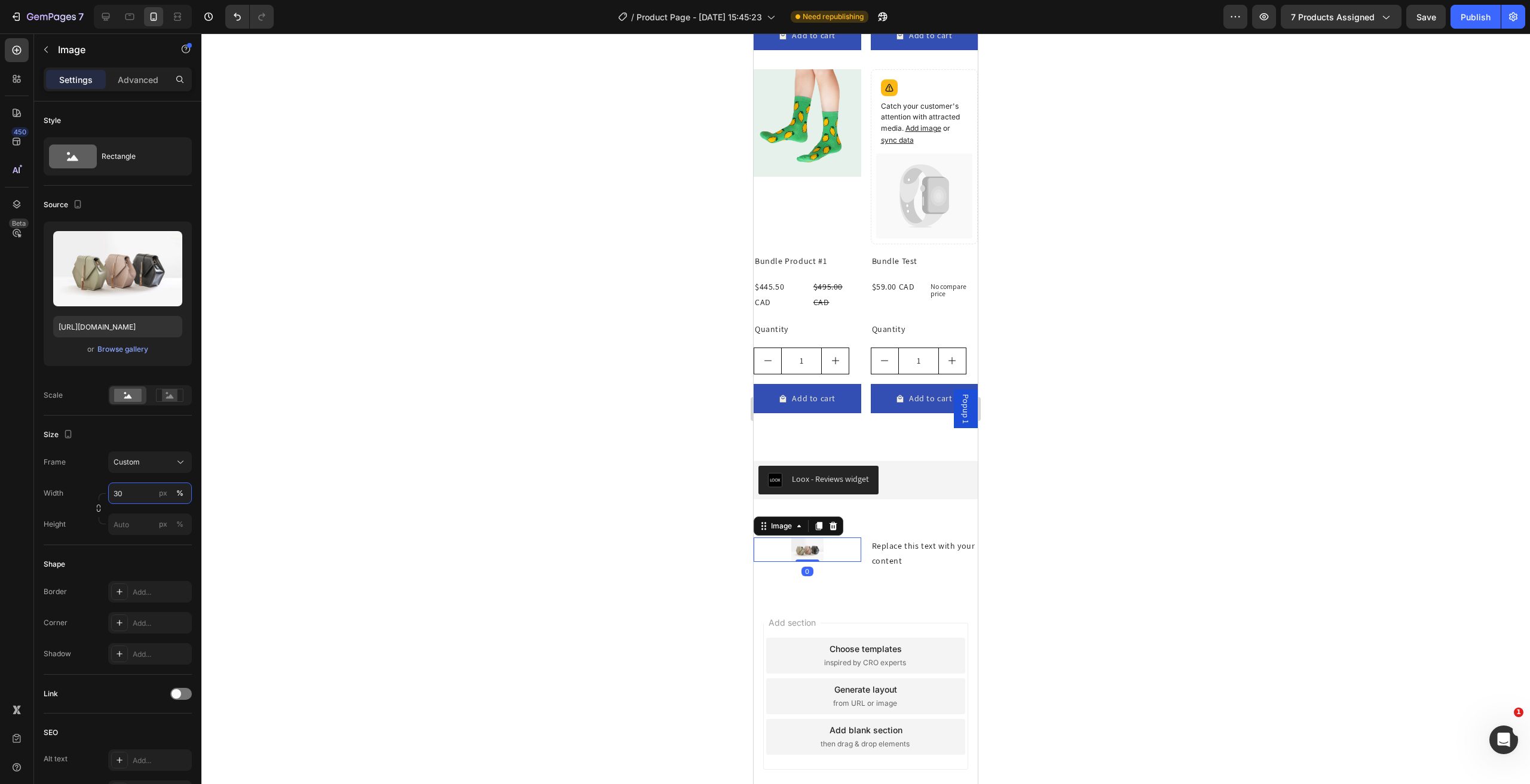
click at [141, 501] on input "30" at bounding box center [150, 493] width 84 height 22
type input "24"
click at [133, 524] on input "px %" at bounding box center [150, 524] width 84 height 22
type input "undefined"
click at [133, 524] on input "undefined" at bounding box center [150, 524] width 84 height 22
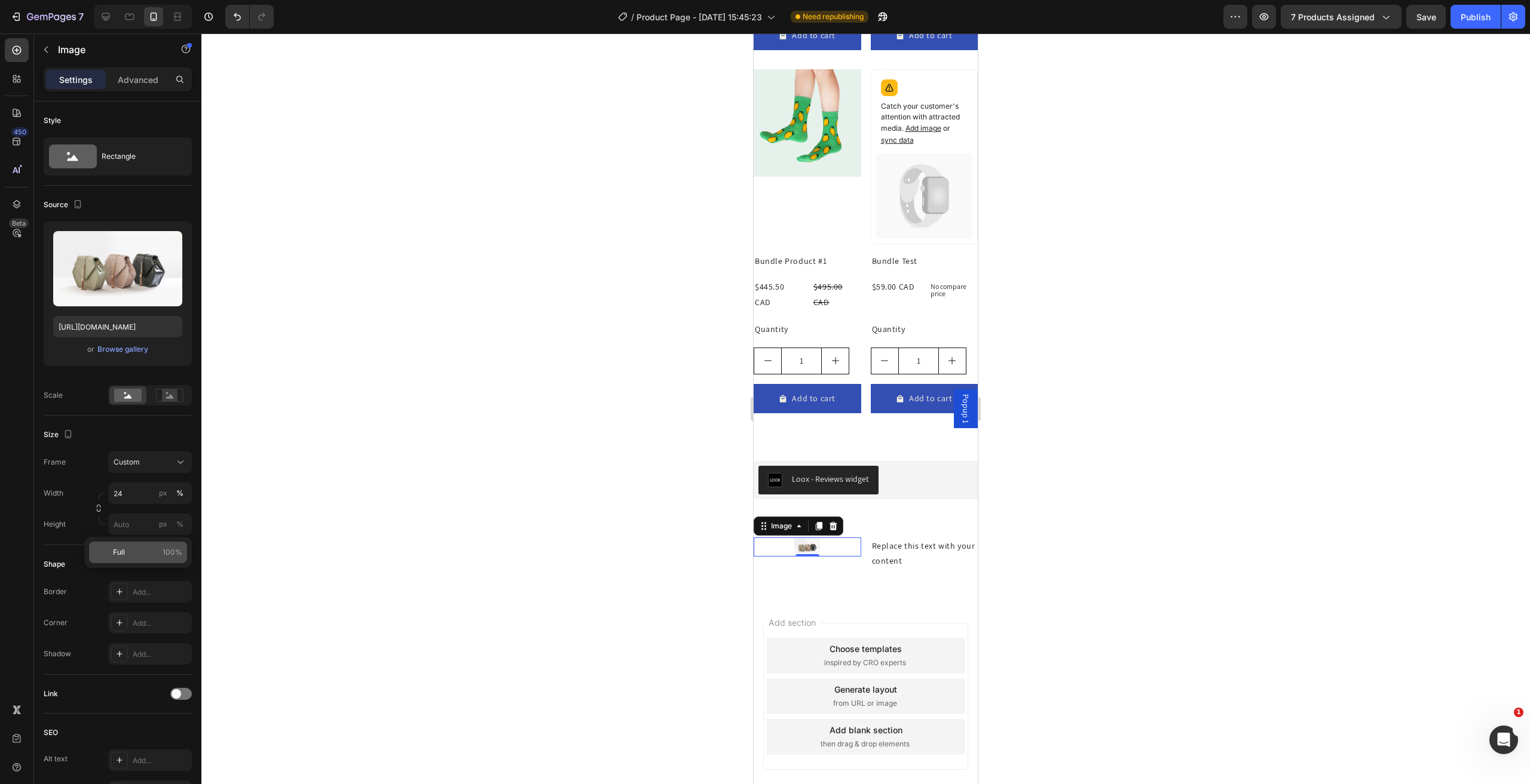
click at [133, 548] on p "Full 100%" at bounding box center [148, 553] width 69 height 10
type input "100"
click at [778, 548] on img at bounding box center [776, 553] width 10 height 32
click at [123, 495] on input "24" at bounding box center [150, 493] width 84 height 22
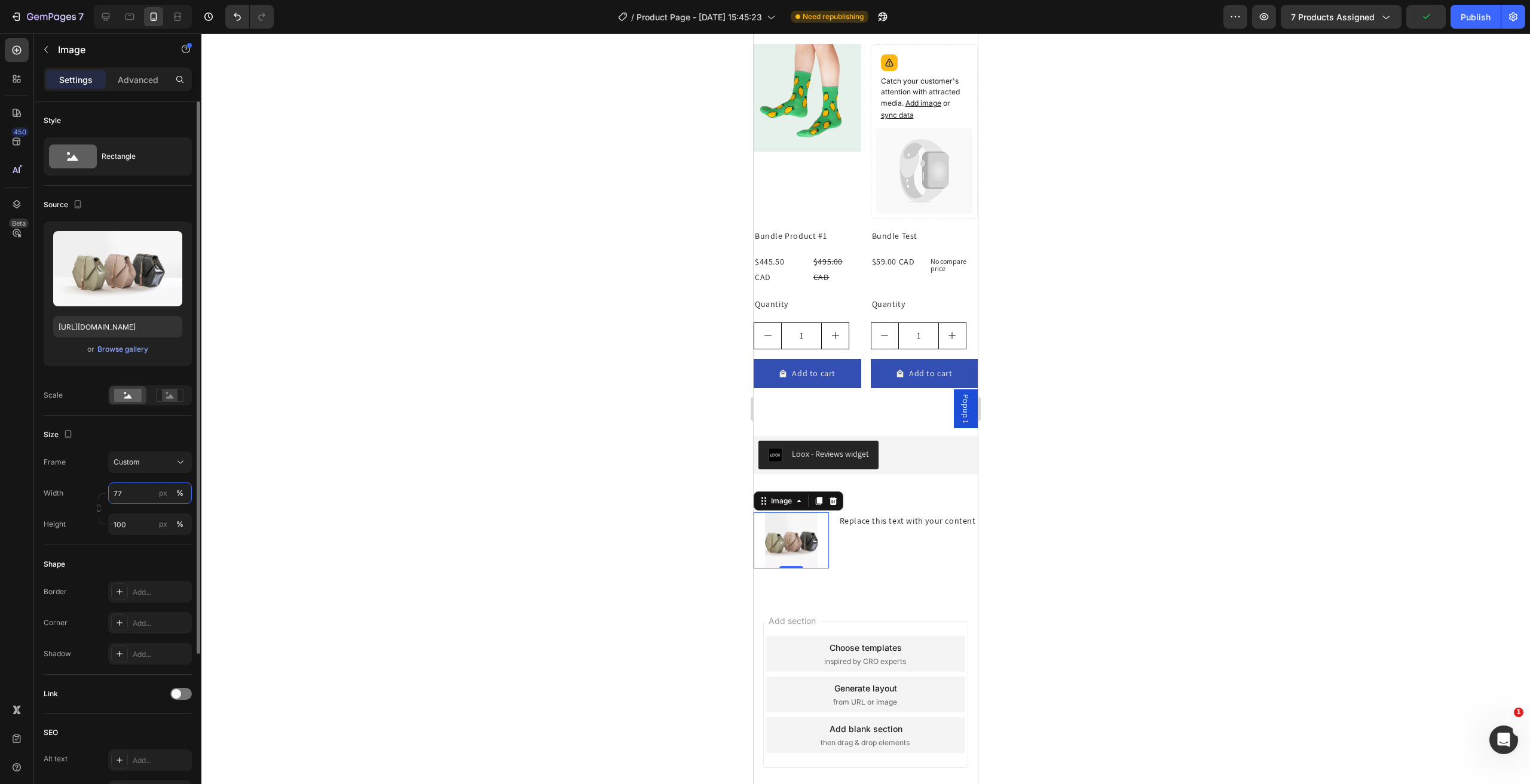
type input "78"
